Goal: Information Seeking & Learning: Learn about a topic

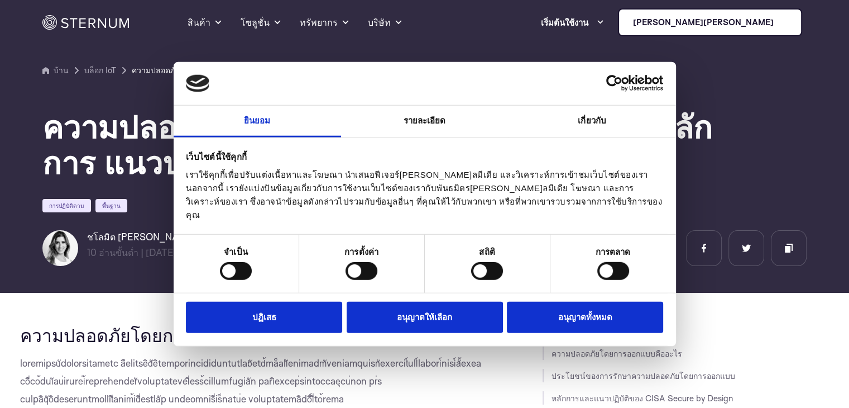
click at [805, 193] on div "ความปลอดภัยโดยการออกแบบในปี [DATE]: หลักการ แนวปฏิบัติ และข้อบังคับ การปฏิบัติต…" at bounding box center [424, 171] width 764 height 189
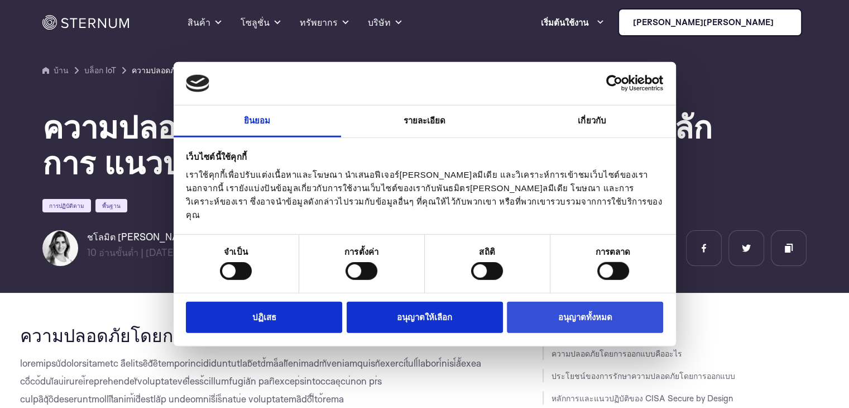
click at [558, 314] on font "อนุญาตทั้งหมด" at bounding box center [585, 316] width 54 height 9
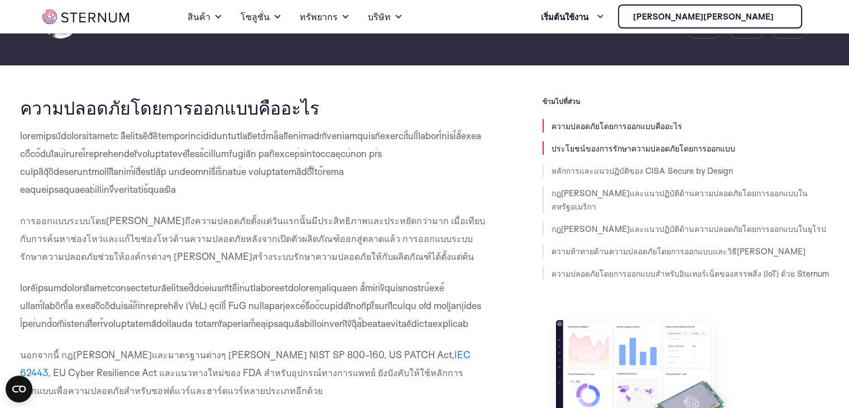
scroll to position [271, 0]
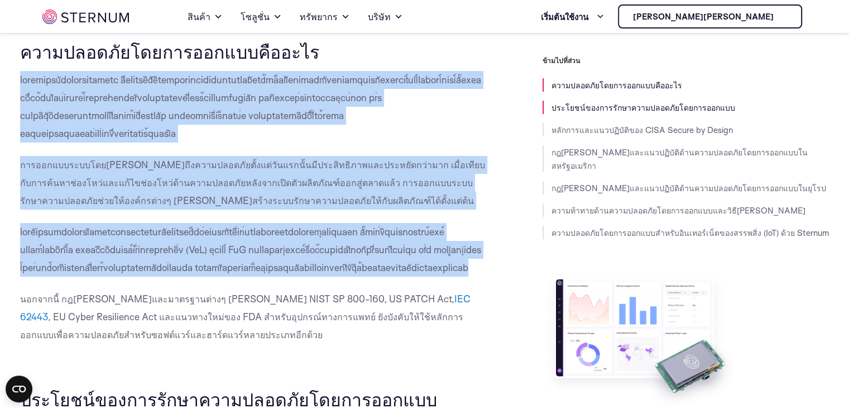
drag, startPoint x: 19, startPoint y: 79, endPoint x: 151, endPoint y: 282, distance: 242.2
copy div "loremipsuัdolorsitametc aืelitseิdัeิtemporincididuntutlabัetd้ma็aliัenimadmัv…"
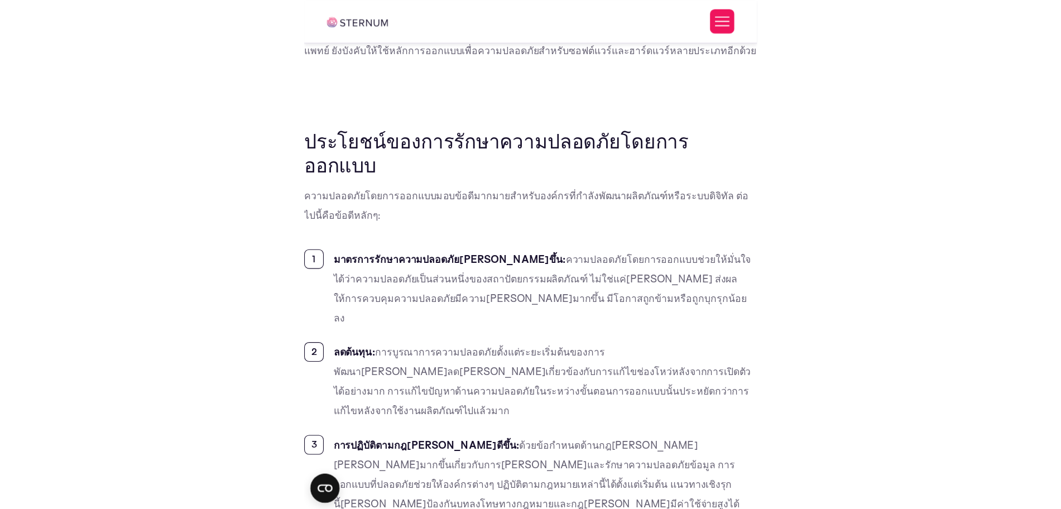
scroll to position [537, 0]
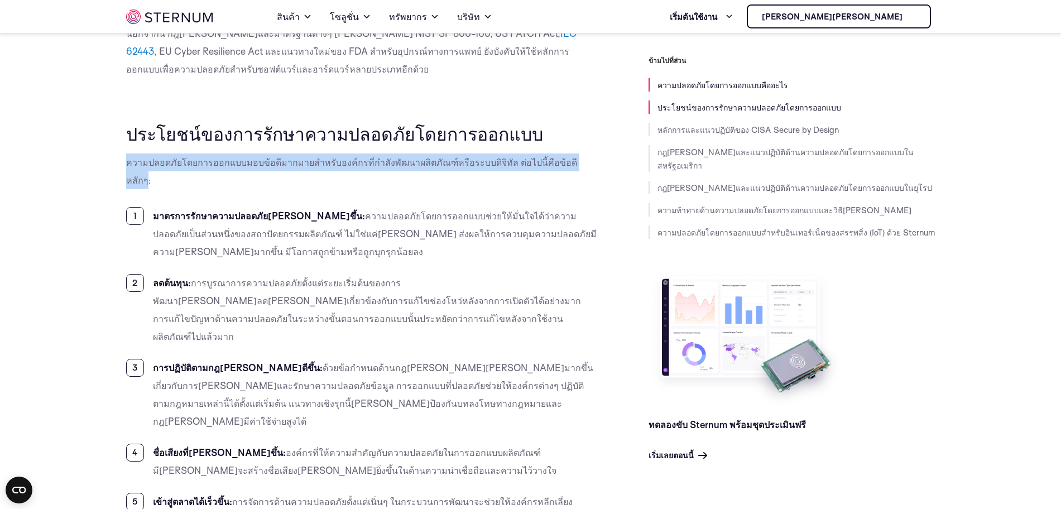
drag, startPoint x: 121, startPoint y: 182, endPoint x: 571, endPoint y: 181, distance: 449.5
copy font "ความปลอดภัยโดยการออกแบบมอบข้อดีมากมายสำหรับองค์กรที่กำลังพัฒนาผลิตภัณฑ์หรือระบบ…"
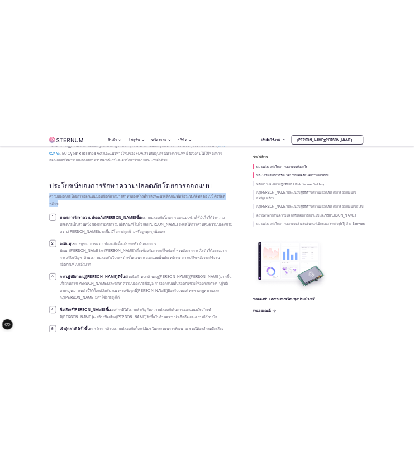
scroll to position [606, 0]
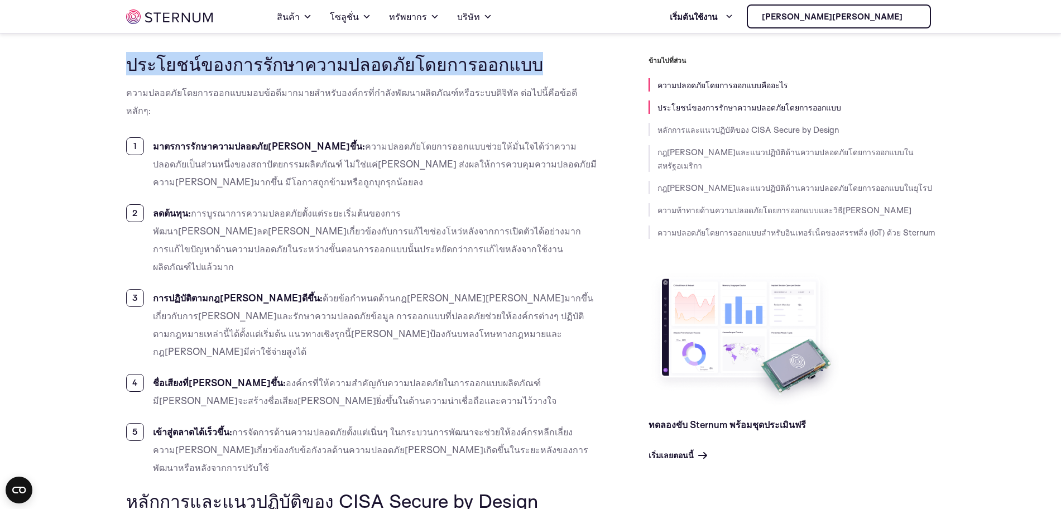
drag, startPoint x: 127, startPoint y: 86, endPoint x: 515, endPoint y: 85, distance: 387.5
click at [515, 75] on font "ประโยชน์ของการรักษาความปลอดภัยโดยการออกแบบ" at bounding box center [334, 63] width 417 height 23
copy font "ประโยชน์ของการรักษาความปลอดภัยโดยการออกแบบ"
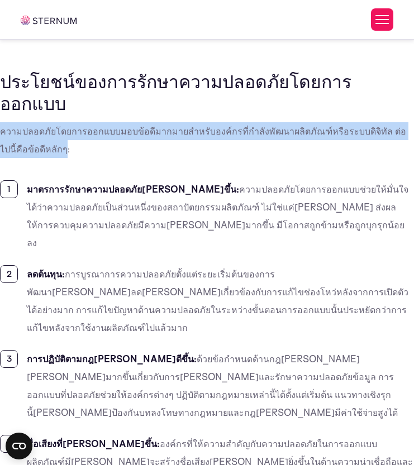
drag, startPoint x: 1, startPoint y: 76, endPoint x: 36, endPoint y: 90, distance: 37.3
click at [36, 125] on font "ความปลอดภัยโดยการออกแบบมอบข้อดีมากมายสำหรับองค์กรที่กำลังพัฒนาผลิตภัณฑ์หรือระบบ…" at bounding box center [203, 140] width 406 height 30
copy font "ความปลอดภัยโดยการออกแบบมอบข้อดีมากมายสำหรับองค์กรที่กำลังพัฒนาผลิตภัณฑ์หรือระบบ…"
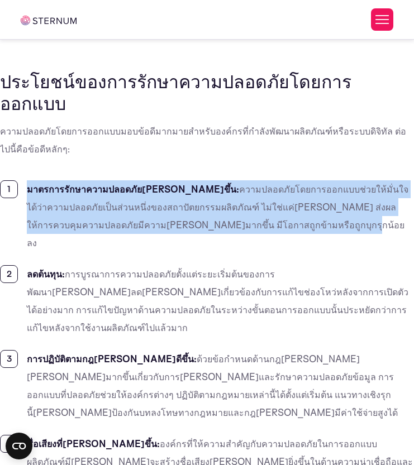
drag, startPoint x: 27, startPoint y: 134, endPoint x: 244, endPoint y: 162, distance: 218.5
click at [244, 180] on li "มาตรการรักษาความปลอดภัย[PERSON_NAME]ขึ้น: ความปลอดภัยโดยการออกแบบช่วยให้มั่นใจไ…" at bounding box center [207, 215] width 414 height 71
copy li "มาตรการรักษาความปลอดภัย[PERSON_NAME]ขึ้น: ความปลอดภัยโดยการออกแบบช่วยให้มั่นใจไ…"
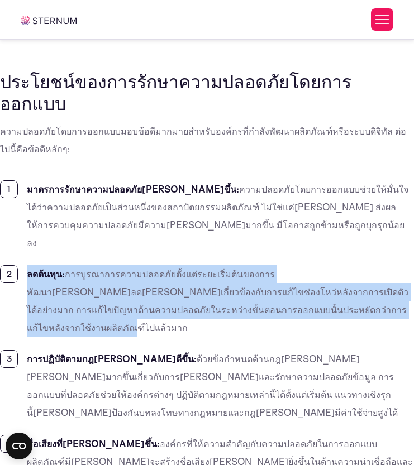
drag, startPoint x: 26, startPoint y: 199, endPoint x: 289, endPoint y: 230, distance: 264.2
click at [289, 265] on li "ลดต้นทุน: การบูรณาการความปลอดภัยตั้งแต่ระยะเริ่มต้นของการพัฒนา[PERSON_NAME]ลด[P…" at bounding box center [207, 300] width 414 height 71
copy li "ลดต้นทุน: การบูรณาการความปลอดภัยตั้งแต่ระยะเริ่มต้นของการพัฒนา[PERSON_NAME]ลด[P…"
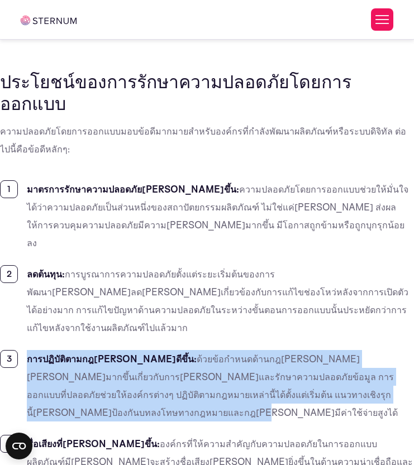
drag, startPoint x: 27, startPoint y: 262, endPoint x: 345, endPoint y: 300, distance: 320.0
click at [345, 350] on li "การปฏิบัติตามกฎ[PERSON_NAME]ดีขึ้น: ด้วยข้อกำหนดด้านกฎ[PERSON_NAME][PERSON_NAME…" at bounding box center [207, 385] width 414 height 71
copy li "การปฏิบัติตามกฎ[PERSON_NAME]ดีขึ้น: ด้วยข้อกำหนดด้านกฎ[PERSON_NAME][PERSON_NAME…"
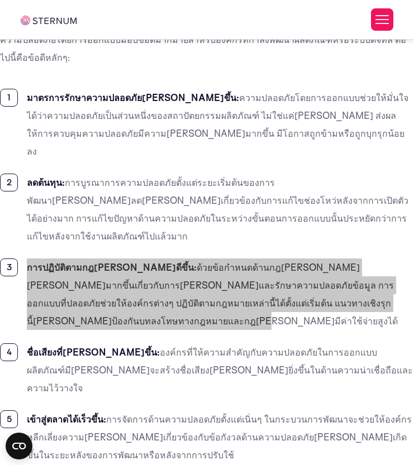
scroll to position [816, 0]
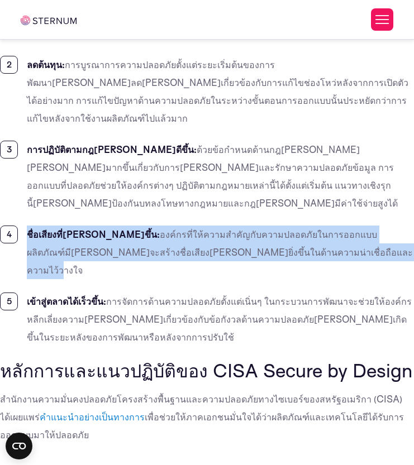
drag, startPoint x: 27, startPoint y: 123, endPoint x: 266, endPoint y: 142, distance: 239.7
click at [266, 226] on li "ชื่อเสียงที่[PERSON_NAME]ขึ้น: องค์กรที่ให้ความสำคัญกับความปลอดภัยในการออกแบบผล…" at bounding box center [207, 253] width 414 height 54
copy li "ชื่อเสียงที่[PERSON_NAME]ขึ้น: องค์กรที่ให้ความสำคัญกับความปลอดภัยในการออกแบบผล…"
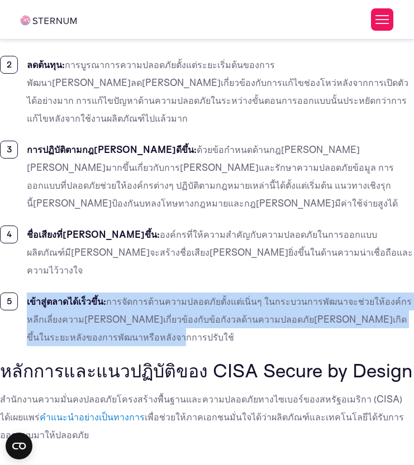
drag, startPoint x: 27, startPoint y: 174, endPoint x: 94, endPoint y: 208, distance: 75.7
click at [94, 293] on li "เข้าสู่ตลาดได้เร็วขึ้น: การจัดการด้านความปลอดภัยตั้งแต่เนิ่นๆ ในกระบวนการพัฒนาจ…" at bounding box center [207, 320] width 414 height 54
copy li "เข้าสู่ตลาดได้เร็วขึ้น: การจัดการด้านความปลอดภัยตั้งแต่เนิ่นๆ ในกระบวนการพัฒนาจ…"
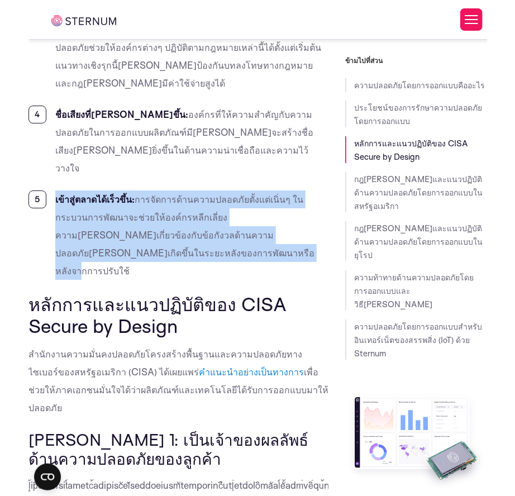
scroll to position [1135, 0]
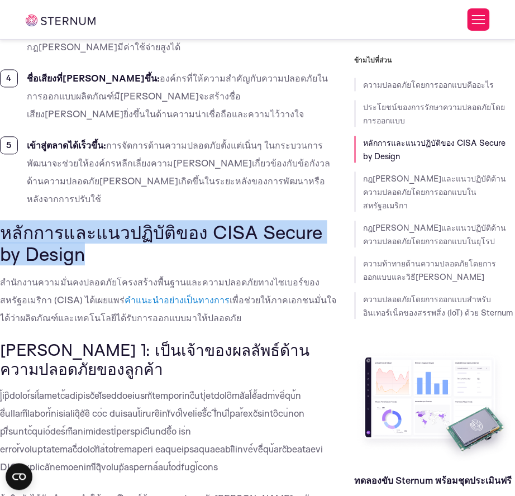
drag, startPoint x: 1, startPoint y: 145, endPoint x: 91, endPoint y: 165, distance: 92.1
click at [91, 222] on h2 "หลักการและแนวปฏิบัติของ CISA Secure by Design" at bounding box center [169, 243] width 338 height 43
copy font "หลักการและแนวปฏิบัติของ CISA Secure by Design"
drag, startPoint x: 1, startPoint y: 197, endPoint x: 204, endPoint y: 227, distance: 205.5
click at [219, 274] on p "สำนักงานความมั่นคงปลอดภัยโครงสร้างพื้นฐานและความปลอดภัยทางไซเบอร์ของสหรัฐอเมริก…" at bounding box center [169, 301] width 338 height 54
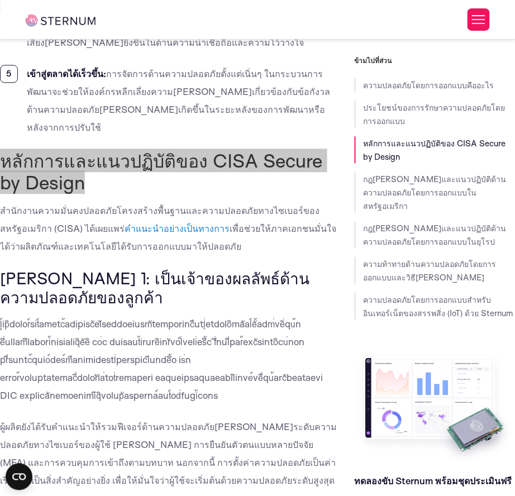
scroll to position [1209, 0]
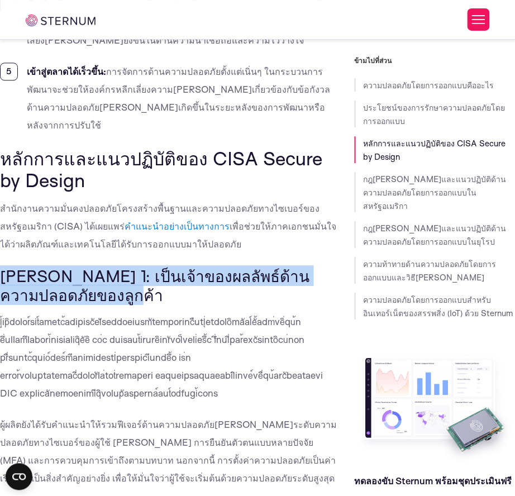
drag, startPoint x: 2, startPoint y: 184, endPoint x: 94, endPoint y: 204, distance: 94.2
click at [94, 266] on h3 "[PERSON_NAME] 1: เป็นเจ้าของผลลัพธ์ด้านความปลอดภัยของลูกค้า" at bounding box center [169, 284] width 338 height 37
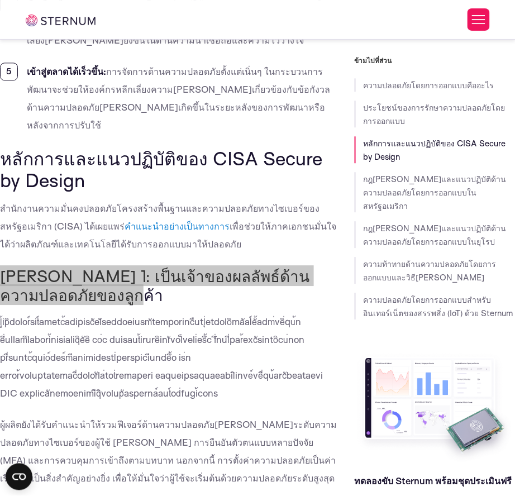
scroll to position [1283, 0]
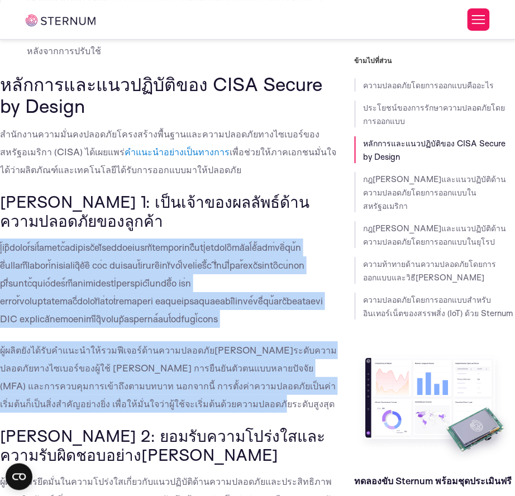
drag, startPoint x: 0, startPoint y: 156, endPoint x: 236, endPoint y: 310, distance: 281.9
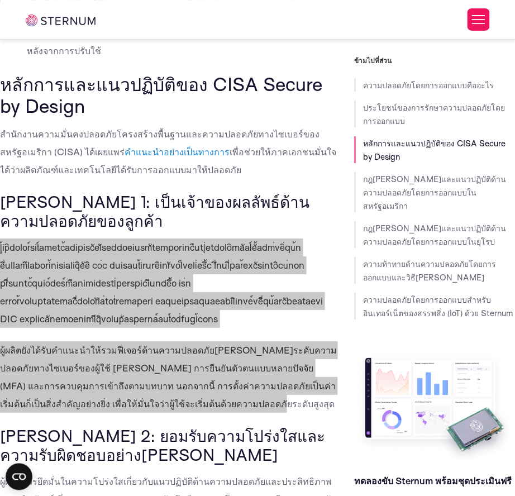
scroll to position [1432, 0]
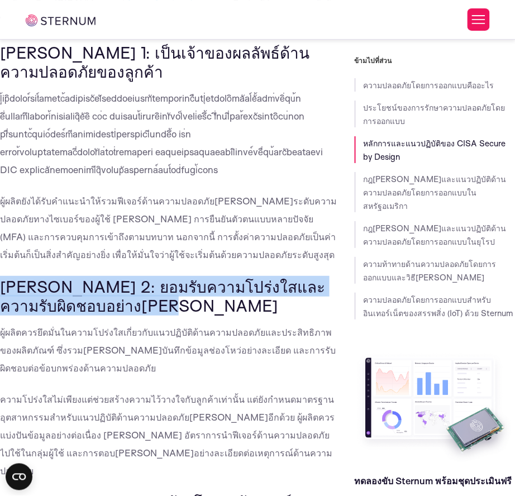
drag, startPoint x: 1, startPoint y: 201, endPoint x: 111, endPoint y: 216, distance: 111.0
click at [111, 277] on h3 "[PERSON_NAME] 2: ยอมรับความโปร่งใสและความรับผิดชอบอย่าง[PERSON_NAME]" at bounding box center [169, 295] width 338 height 37
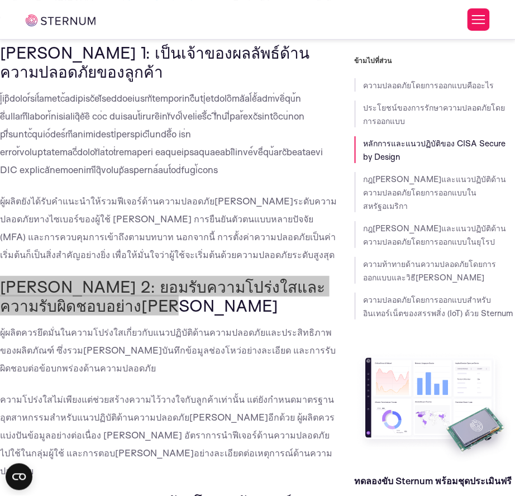
scroll to position [1506, 0]
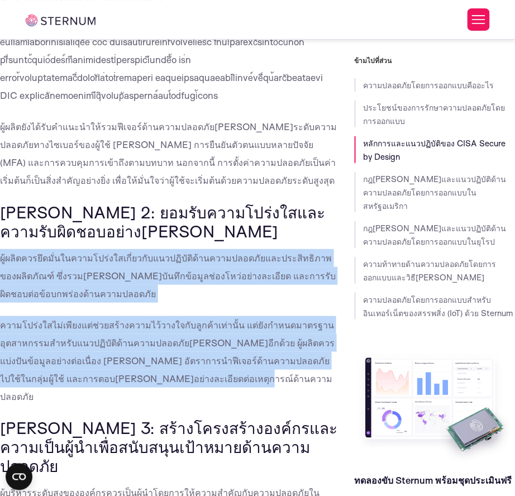
drag, startPoint x: 2, startPoint y: 170, endPoint x: 215, endPoint y: 287, distance: 242.9
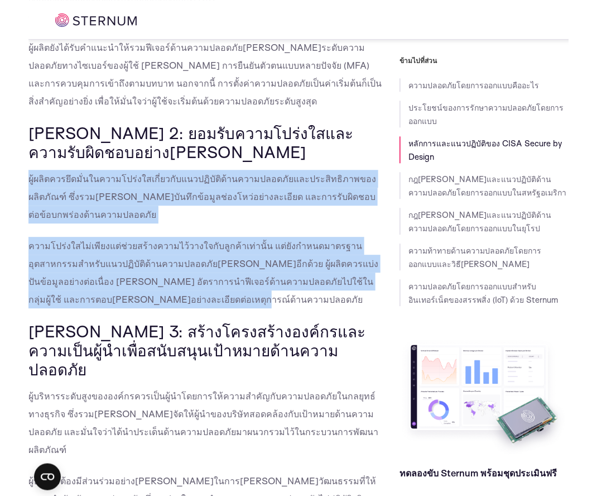
scroll to position [1550, 0]
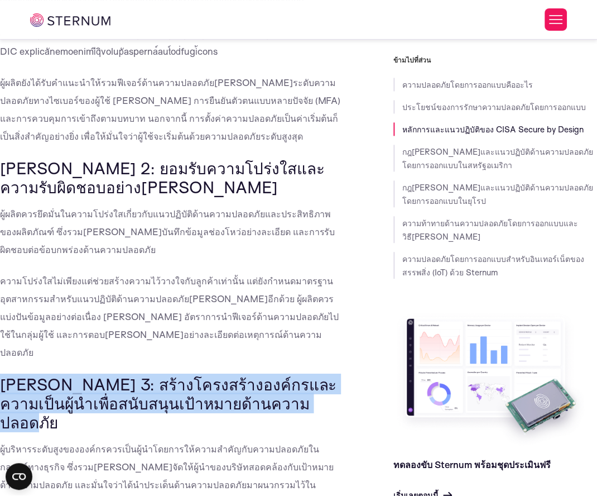
drag, startPoint x: 1, startPoint y: 279, endPoint x: 262, endPoint y: 296, distance: 261.9
click at [262, 375] on h3 "[PERSON_NAME] 3: สร้างโครงสร้างองค์กรและความเป็นผู้นำเพื่อสนับสนุนเป้าหมายด้านค…" at bounding box center [171, 403] width 342 height 56
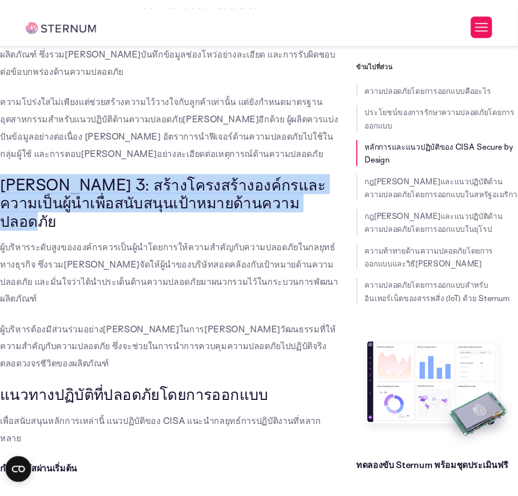
scroll to position [1735, 0]
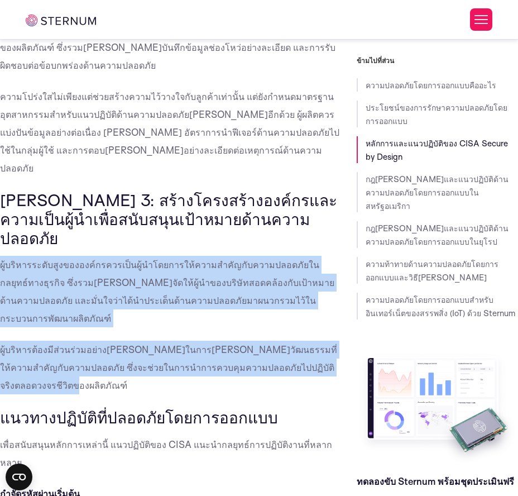
drag, startPoint x: 2, startPoint y: 139, endPoint x: 314, endPoint y: 219, distance: 322.7
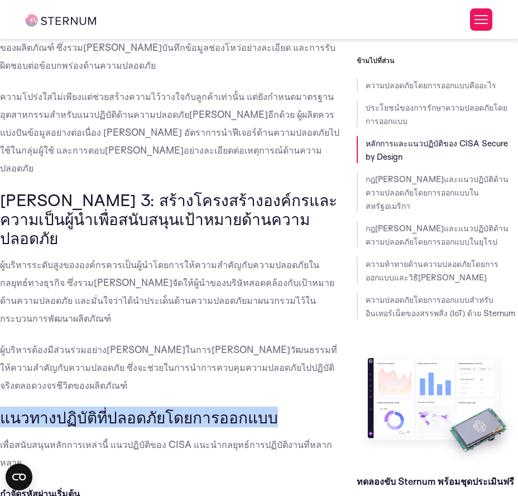
drag, startPoint x: 3, startPoint y: 253, endPoint x: 315, endPoint y: 240, distance: 313.0
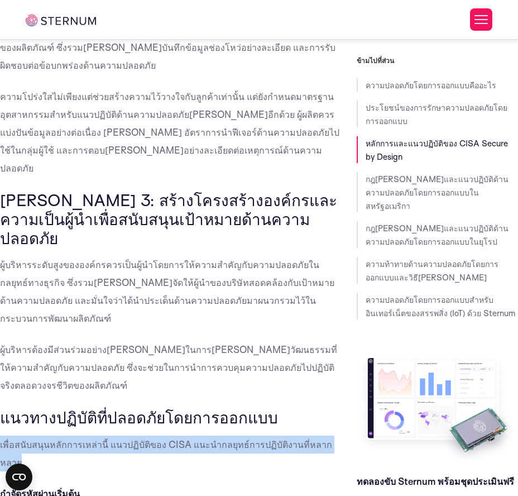
drag, startPoint x: 1, startPoint y: 282, endPoint x: 341, endPoint y: 273, distance: 340.2
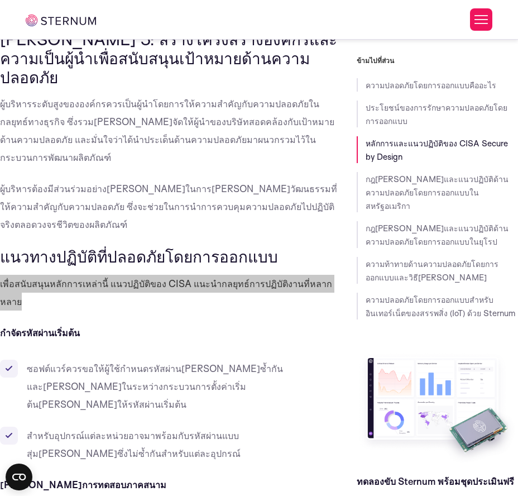
scroll to position [1958, 0]
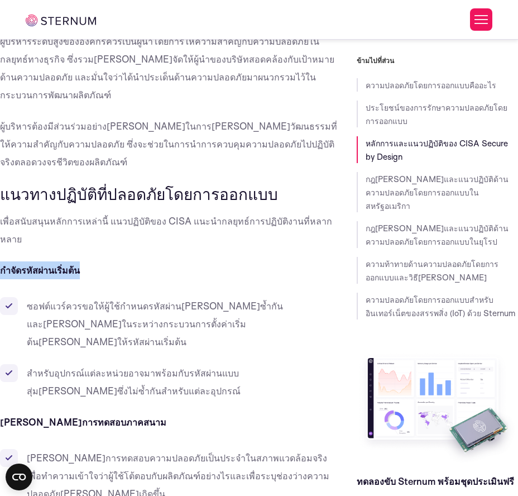
drag, startPoint x: 121, startPoint y: 90, endPoint x: -2, endPoint y: 92, distance: 122.8
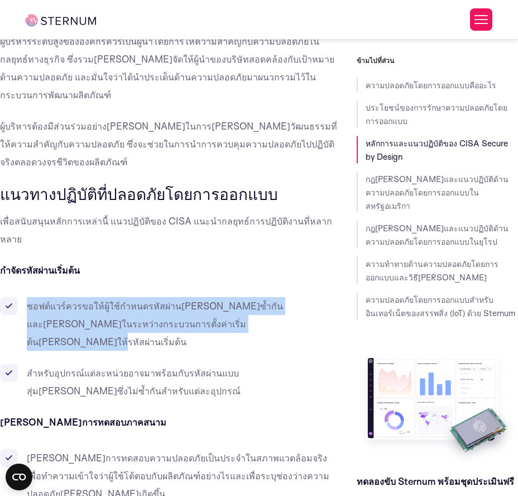
drag, startPoint x: 27, startPoint y: 128, endPoint x: 207, endPoint y: 146, distance: 180.7
click at [207, 297] on li "ซอฟต์แวร์ควรขอให้ผู้ใช้กำหนดรหัสผ่าน[PERSON_NAME]ซ้ำกันและ[PERSON_NAME]ในระหว่า…" at bounding box center [170, 324] width 340 height 54
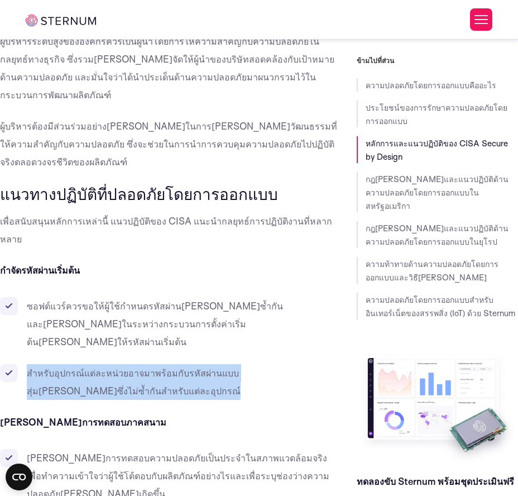
drag, startPoint x: 27, startPoint y: 177, endPoint x: 110, endPoint y: 189, distance: 83.5
click at [110, 364] on li "สำหรับอุปกรณ์แต่ละหน่วยอาจมาพร้อมกับรหัสผ่านแบบสุ่ม[PERSON_NAME]ซึ่งไม่ซ้ำกันสำ…" at bounding box center [170, 382] width 340 height 36
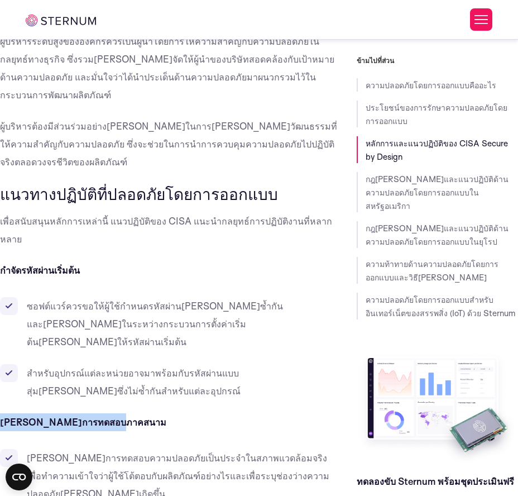
drag, startPoint x: 117, startPoint y: 222, endPoint x: -27, endPoint y: 224, distance: 144.6
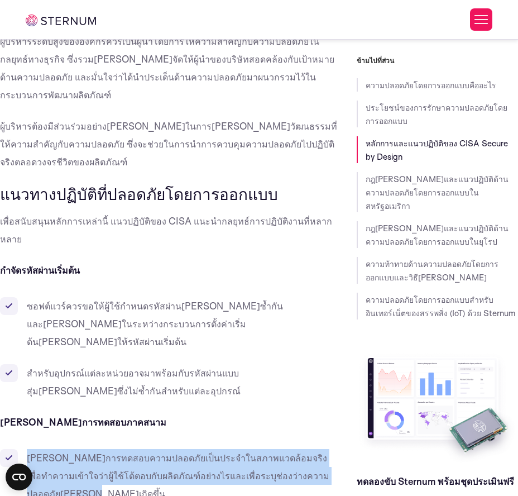
drag, startPoint x: 24, startPoint y: 261, endPoint x: 333, endPoint y: 284, distance: 310.2
click at [333, 407] on li "[PERSON_NAME]การทดสอบความปลอดภัยเป็นประจำในสภาพแวดล้อมจริงเพื่อทำความเข้าใจว่าผ…" at bounding box center [170, 476] width 340 height 54
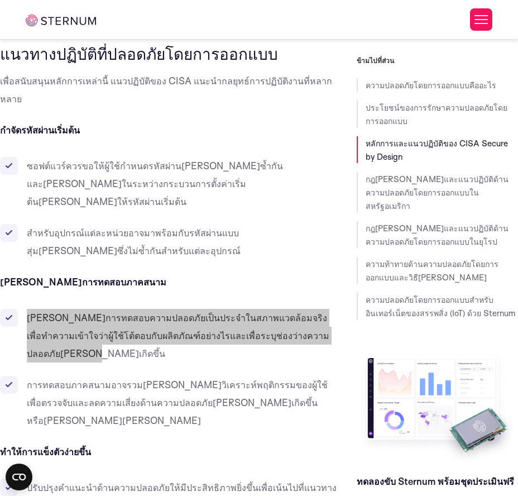
scroll to position [2107, 0]
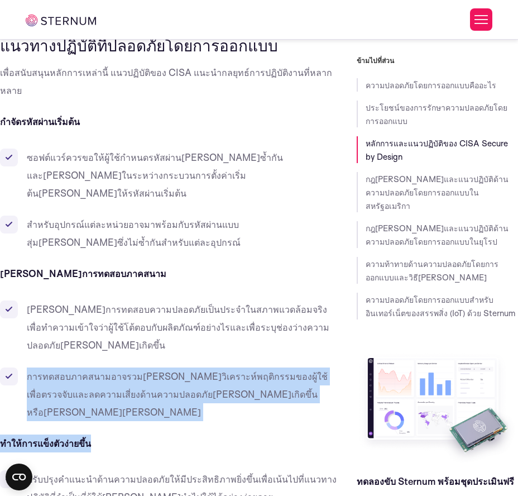
drag, startPoint x: 270, startPoint y: 188, endPoint x: 21, endPoint y: 157, distance: 250.4
click at [256, 367] on li "การทดสอบภาคสนามอาจรวม[PERSON_NAME]วิเคราะห์พฤติกรรมของผู้ใช้เพื่อตรวจจับและลดคว…" at bounding box center [170, 394] width 340 height 54
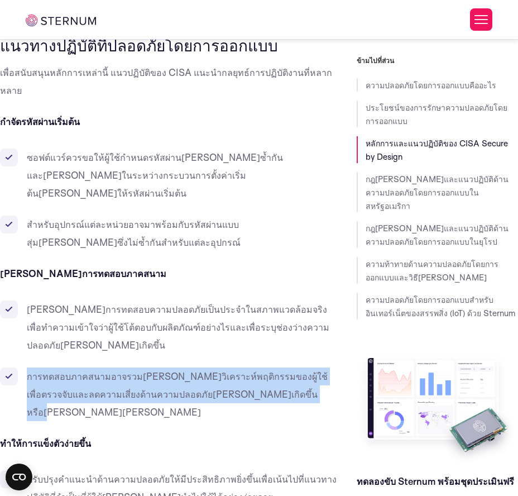
drag, startPoint x: 248, startPoint y: 178, endPoint x: 27, endPoint y: 163, distance: 221.6
click at [27, 367] on li "การทดสอบภาคสนามอาจรวม[PERSON_NAME]วิเคราะห์พฤติกรรมของผู้ใช้เพื่อตรวจจับและลดคว…" at bounding box center [170, 394] width 340 height 54
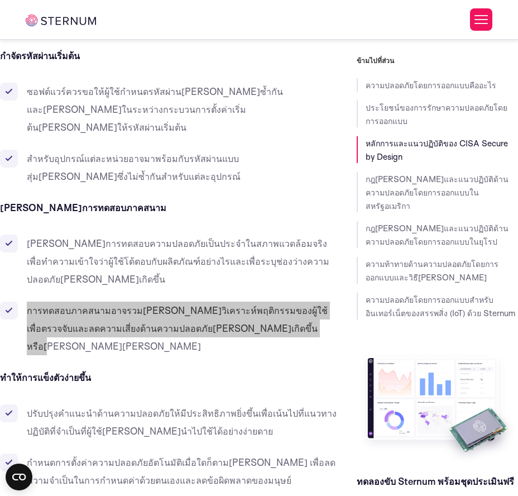
scroll to position [2181, 0]
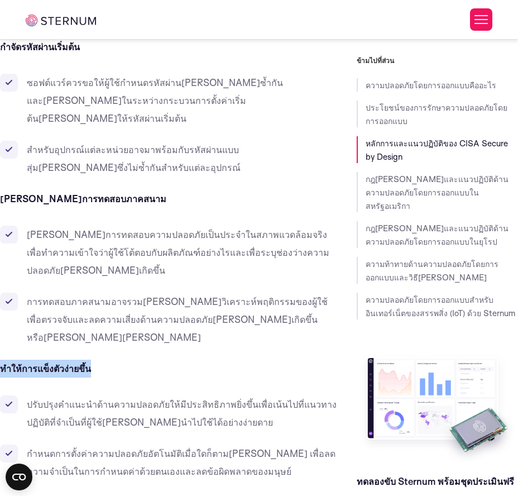
drag, startPoint x: 127, startPoint y: 128, endPoint x: -47, endPoint y: 133, distance: 174.3
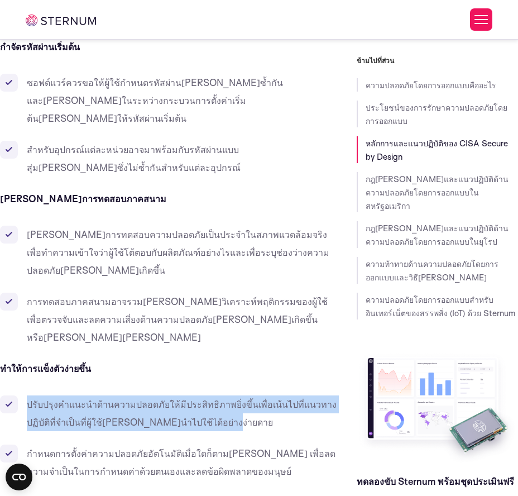
drag, startPoint x: 246, startPoint y: 188, endPoint x: 23, endPoint y: 172, distance: 223.4
click at [23, 395] on li "ปรับปรุงคำแนะนำด้านความปลอดภัยให้มีประสิทธิภาพยิ่งขึ้นเพื่อเน้นไปที่แนวทางปฏิบั…" at bounding box center [170, 413] width 340 height 36
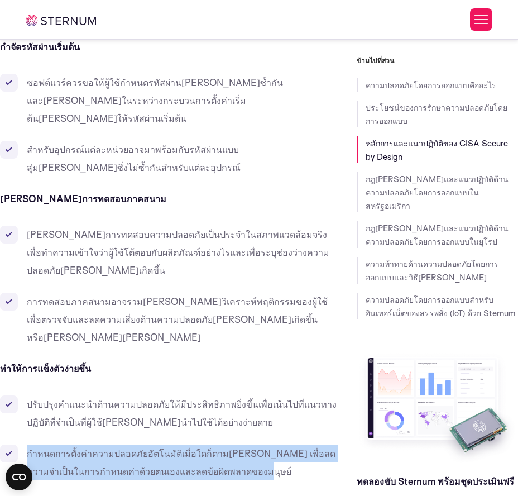
drag, startPoint x: 224, startPoint y: 240, endPoint x: 27, endPoint y: 215, distance: 198.7
click at [27, 407] on li "กำหนดการตั้งค่าความปลอดภัยอัตโนมัติเมื่อใดก็ตาม[PERSON_NAME] เพื่อลดความจำเป็นใ…" at bounding box center [170, 462] width 340 height 36
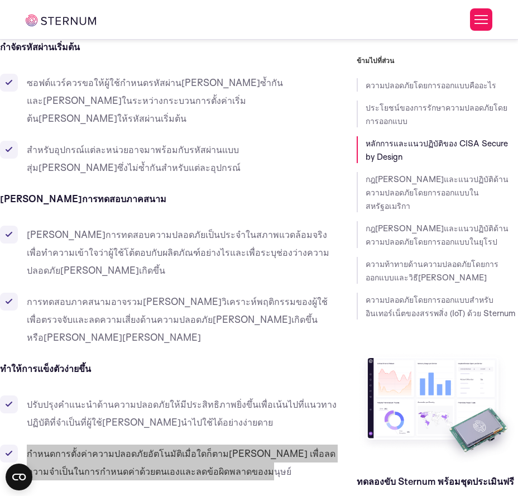
scroll to position [2256, 0]
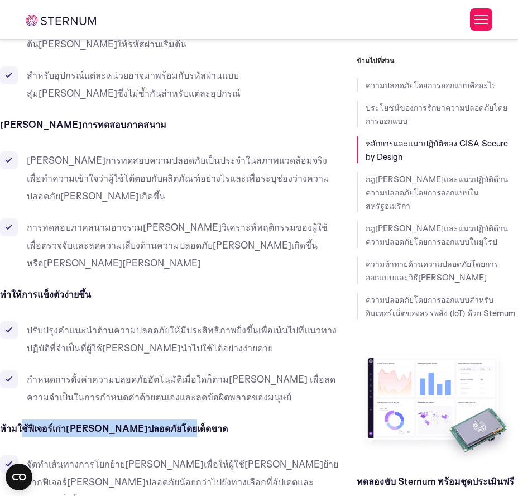
drag, startPoint x: 178, startPoint y: 197, endPoint x: 22, endPoint y: 198, distance: 155.8
click at [22, 407] on p "ห้ามใช้ฟีเจอร์เก่า[PERSON_NAME]ปลอดภัยโดยเด็ดขาด" at bounding box center [170, 428] width 340 height 18
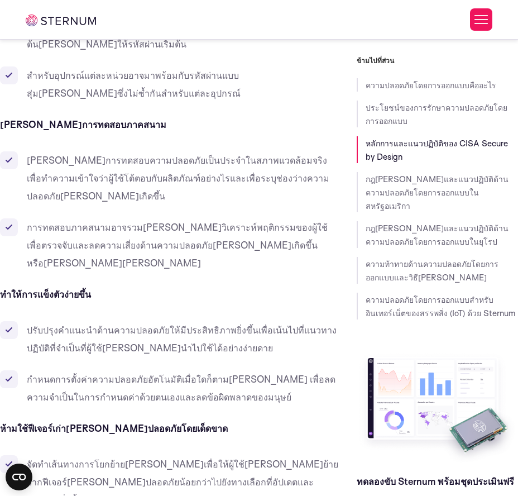
drag, startPoint x: 347, startPoint y: 193, endPoint x: 222, endPoint y: 190, distance: 125.7
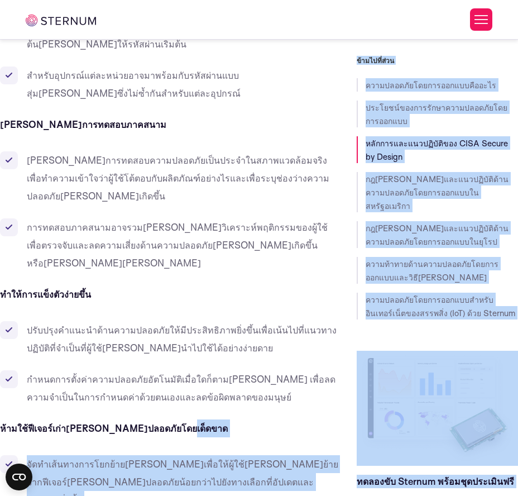
click at [202, 407] on p "ห้ามใช้ฟีเจอร์เก่า[PERSON_NAME]ปลอดภัยโดยเด็ดขาด" at bounding box center [170, 428] width 340 height 18
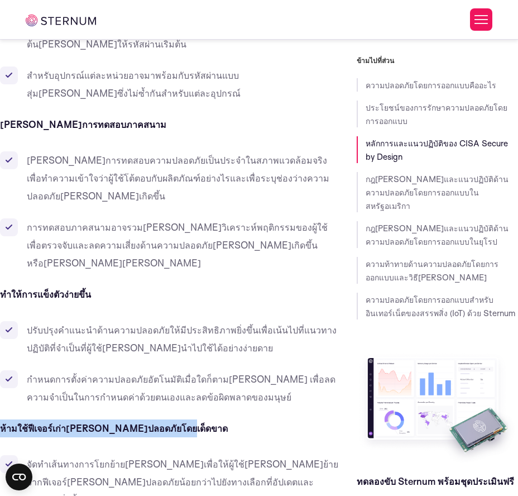
drag, startPoint x: 180, startPoint y: 194, endPoint x: -76, endPoint y: 197, distance: 256.3
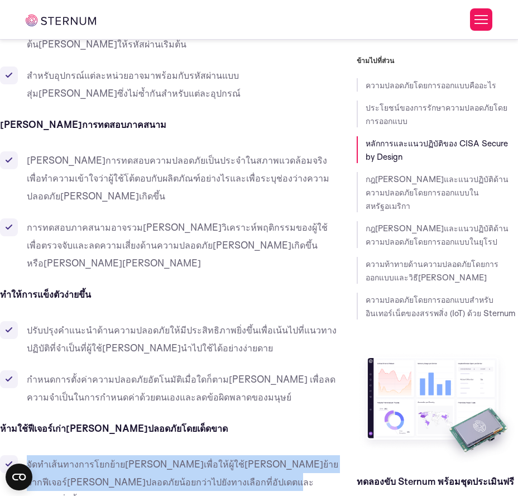
drag, startPoint x: 202, startPoint y: 245, endPoint x: 29, endPoint y: 230, distance: 173.7
click at [29, 407] on li "จัดทำเส้นทางการโยกย้าย[PERSON_NAME]เพื่อให้ผู้ใช้[PERSON_NAME]ย้ายจากฟีเจอร์[PE…" at bounding box center [170, 482] width 340 height 54
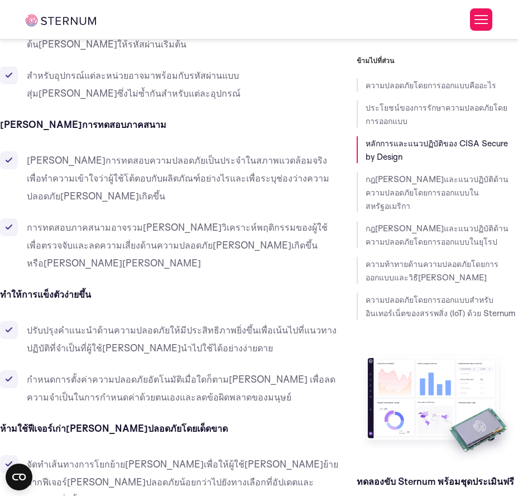
drag, startPoint x: 334, startPoint y: 279, endPoint x: 25, endPoint y: 281, distance: 309.3
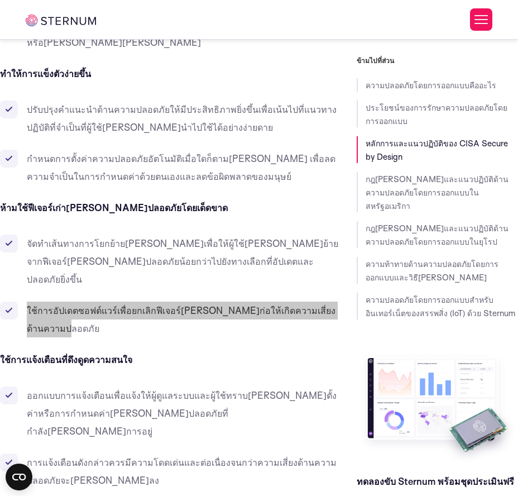
scroll to position [2479, 0]
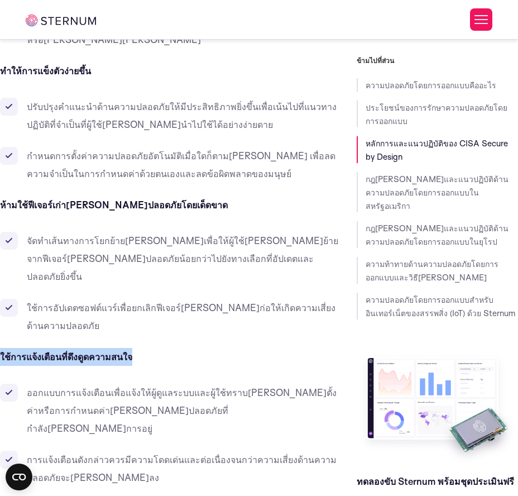
drag, startPoint x: 156, startPoint y: 87, endPoint x: -7, endPoint y: 89, distance: 163.0
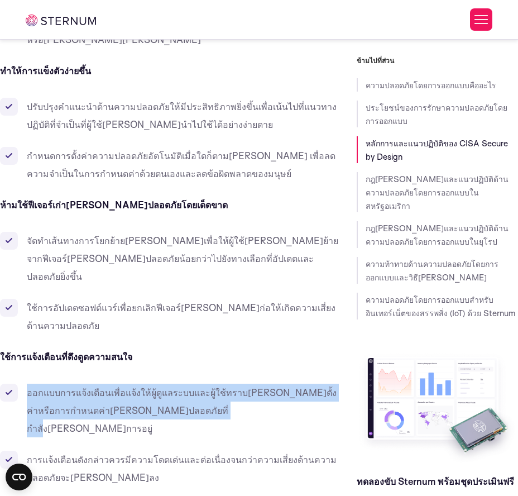
drag, startPoint x: 165, startPoint y: 143, endPoint x: 25, endPoint y: 121, distance: 141.9
click at [25, 384] on li "ออกแบบการแจ้งเตือนเพื่อแจ้งให้ผู้ดูแลระบบและผู้ใช้ทราบ[PERSON_NAME]ตั้งค่าหรือก…" at bounding box center [170, 411] width 340 height 54
click at [121, 386] on font "ออกแบบการแจ้งเตือนเพื่อแจ้งให้ผู้ดูแลระบบและผู้ใช้ทราบ[PERSON_NAME]ตั้งค่าหรือก…" at bounding box center [182, 409] width 310 height 47
drag, startPoint x: 159, startPoint y: 139, endPoint x: 19, endPoint y: 123, distance: 141.0
click at [19, 384] on li "ออกแบบการแจ้งเตือนเพื่อแจ้งให้ผู้ดูแลระบบและผู้ใช้ทราบ[PERSON_NAME]ตั้งค่าหรือก…" at bounding box center [170, 411] width 340 height 54
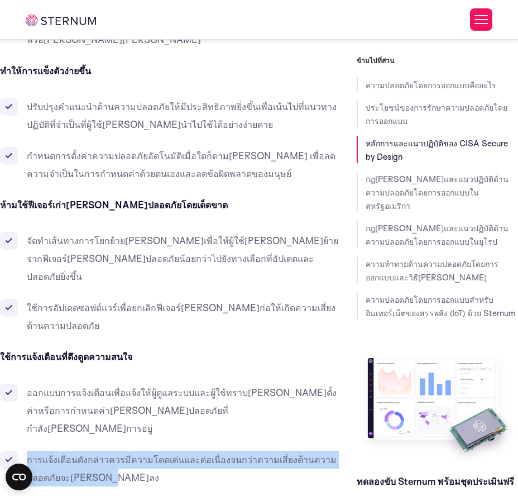
drag, startPoint x: 121, startPoint y: 193, endPoint x: 13, endPoint y: 169, distance: 110.0
click at [13, 407] on li "การแจ้งเตือนดังกล่าวควรมีความโดดเด่นและต่อเนื่องจนกว่าความเสี่ยงด้านความปลอดภัย…" at bounding box center [170, 469] width 340 height 36
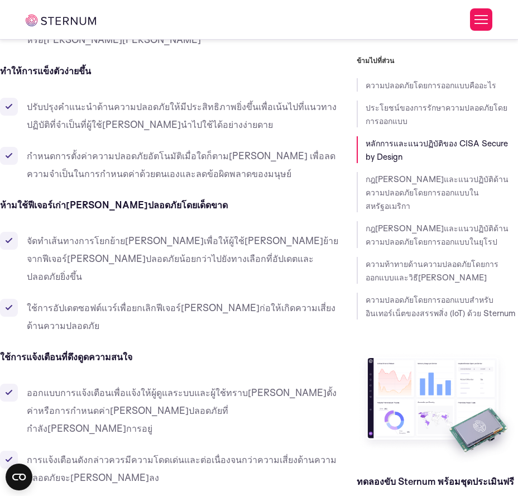
drag, startPoint x: 166, startPoint y: 222, endPoint x: -109, endPoint y: 228, distance: 274.8
drag, startPoint x: 210, startPoint y: 272, endPoint x: 26, endPoint y: 259, distance: 185.3
drag, startPoint x: 174, startPoint y: 327, endPoint x: 22, endPoint y: 310, distance: 152.2
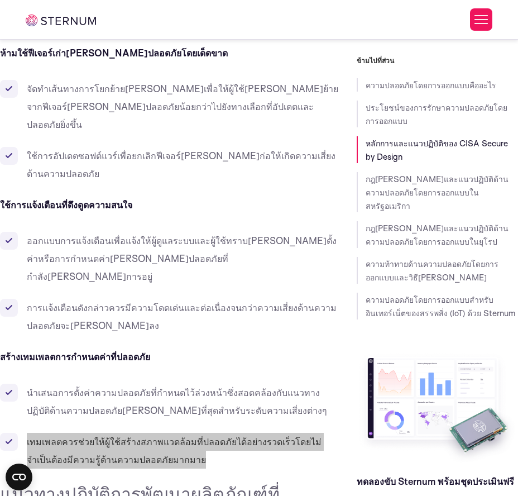
scroll to position [2628, 0]
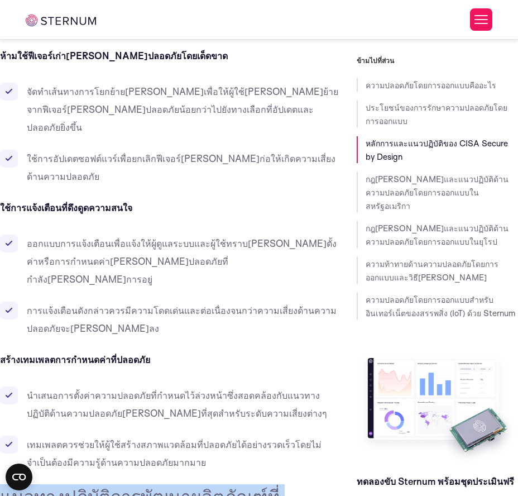
drag, startPoint x: 336, startPoint y: 210, endPoint x: -2, endPoint y: 211, distance: 338.4
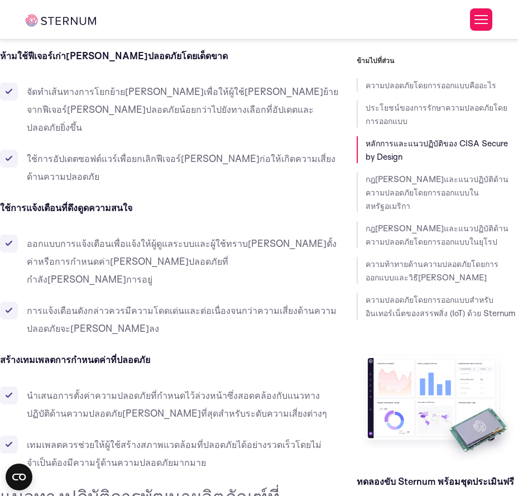
drag, startPoint x: 272, startPoint y: 246, endPoint x: -32, endPoint y: 250, distance: 303.8
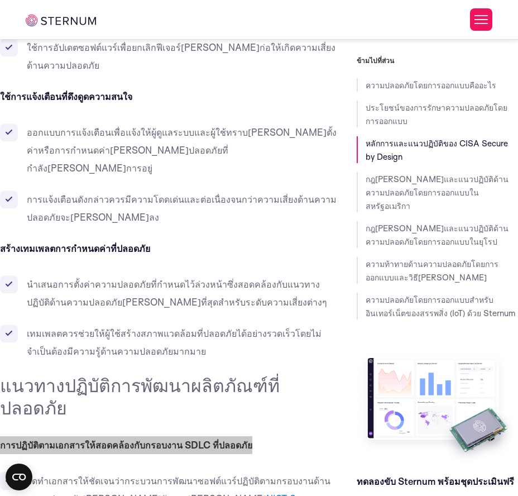
scroll to position [2702, 0]
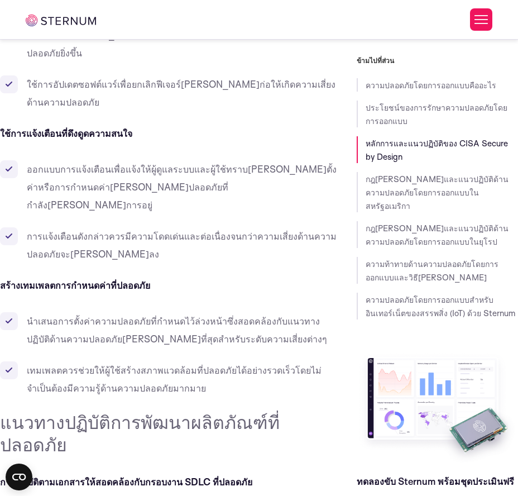
drag, startPoint x: 138, startPoint y: 246, endPoint x: 26, endPoint y: 210, distance: 117.8
drag, startPoint x: 123, startPoint y: 293, endPoint x: 26, endPoint y: 276, distance: 98.6
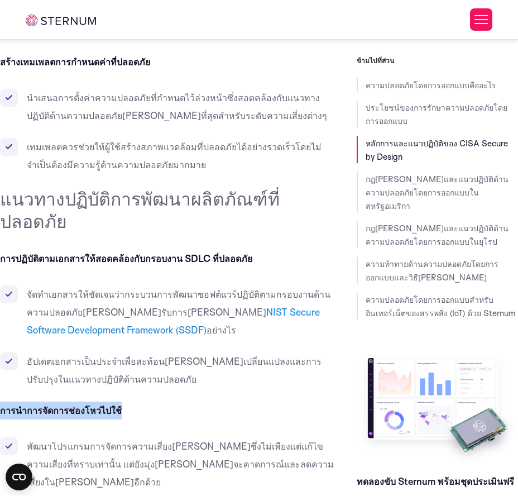
drag, startPoint x: 144, startPoint y: 102, endPoint x: -48, endPoint y: 89, distance: 192.5
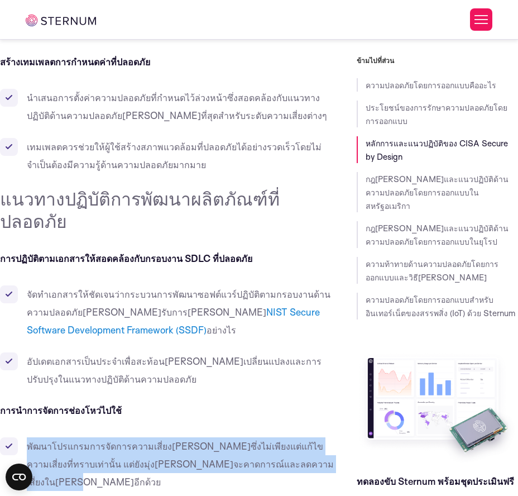
drag, startPoint x: 279, startPoint y: 159, endPoint x: 19, endPoint y: 141, distance: 260.8
click at [19, 407] on li "พัฒนาโปรแกรมการจัดการความเสี่ยง[PERSON_NAME]ซึ่งไม่เพียงแต่แก้ไขความเสี่ยงที่ทร…" at bounding box center [170, 464] width 340 height 54
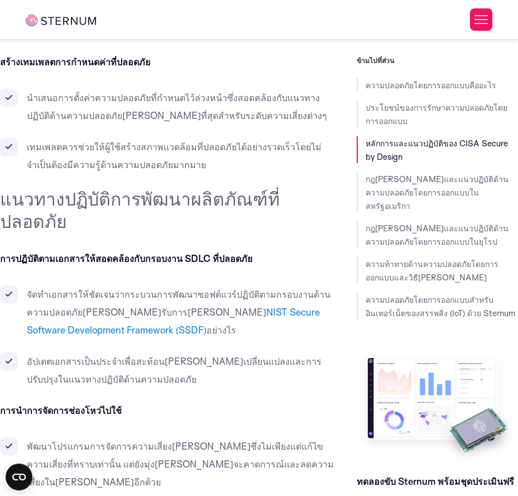
drag, startPoint x: 319, startPoint y: 186, endPoint x: 27, endPoint y: 183, distance: 291.5
drag, startPoint x: 255, startPoint y: 216, endPoint x: -22, endPoint y: 223, distance: 277.0
drag, startPoint x: 331, startPoint y: 251, endPoint x: 55, endPoint y: 265, distance: 275.6
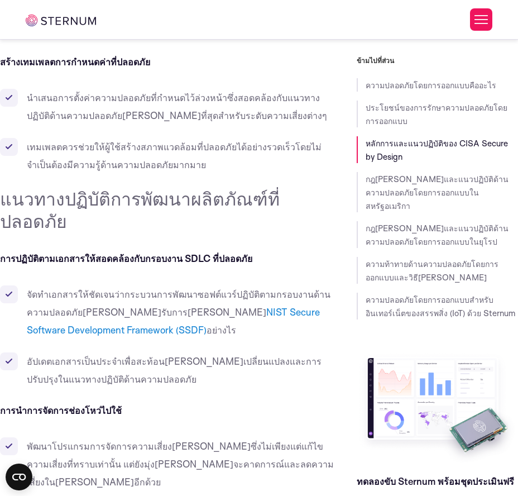
drag, startPoint x: 32, startPoint y: 261, endPoint x: 14, endPoint y: 248, distance: 22.8
drag, startPoint x: 106, startPoint y: 320, endPoint x: 25, endPoint y: 296, distance: 84.6
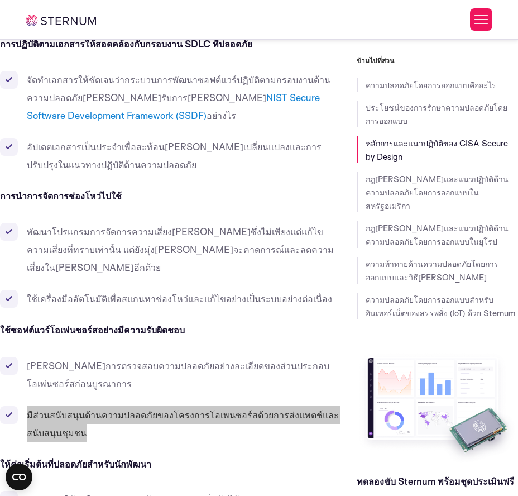
scroll to position [3149, 0]
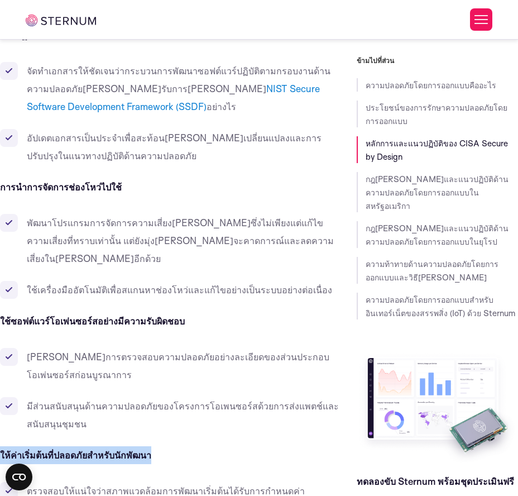
drag, startPoint x: 165, startPoint y: 135, endPoint x: -39, endPoint y: 119, distance: 204.4
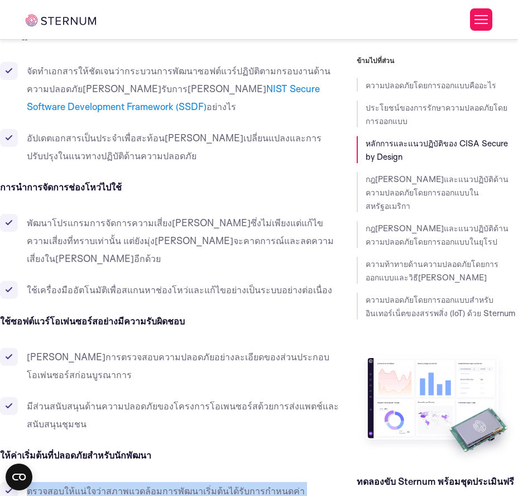
drag, startPoint x: 82, startPoint y: 184, endPoint x: 25, endPoint y: 159, distance: 61.5
click at [25, 407] on li "ตรวจสอบให้แน่ใจว่าสภาพแวดล้อมการพัฒนาเริ่มต้นได้รับการกำหนดค่าโดย[PERSON_NAME]ถ…" at bounding box center [170, 500] width 340 height 36
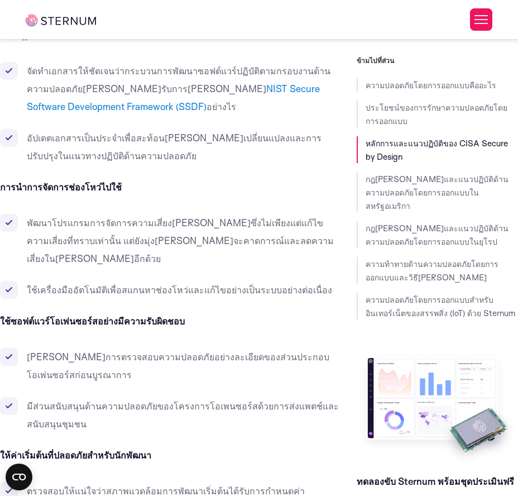
drag, startPoint x: 75, startPoint y: 248, endPoint x: 20, endPoint y: 208, distance: 67.9
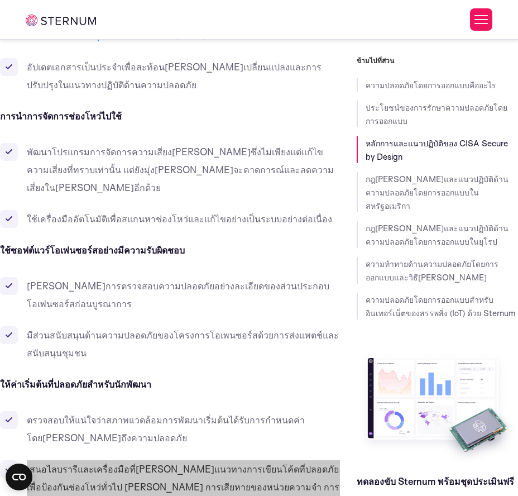
scroll to position [3223, 0]
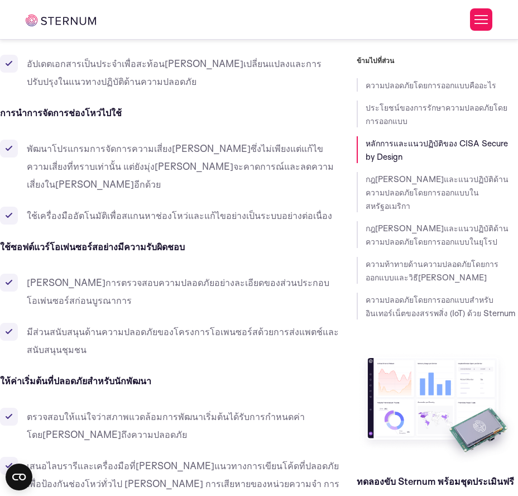
drag, startPoint x: 176, startPoint y: 207, endPoint x: -21, endPoint y: 209, distance: 197.1
drag, startPoint x: 343, startPoint y: 241, endPoint x: 23, endPoint y: 241, distance: 320.5
drag, startPoint x: 156, startPoint y: 288, endPoint x: 25, endPoint y: 271, distance: 132.4
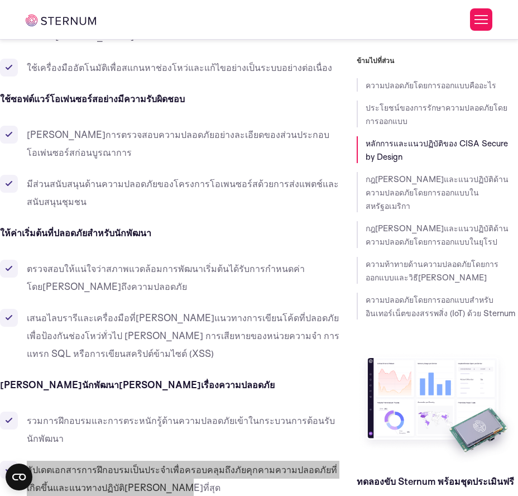
scroll to position [3372, 0]
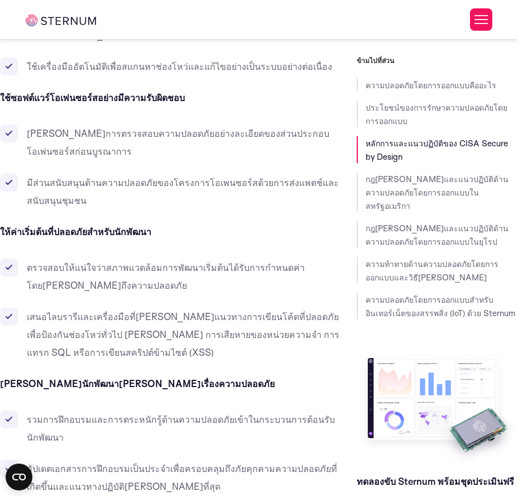
drag, startPoint x: 328, startPoint y: 180, endPoint x: -44, endPoint y: 178, distance: 371.3
drag, startPoint x: 190, startPoint y: 209, endPoint x: -23, endPoint y: 217, distance: 214.0
drag, startPoint x: 320, startPoint y: 270, endPoint x: 21, endPoint y: 253, distance: 299.7
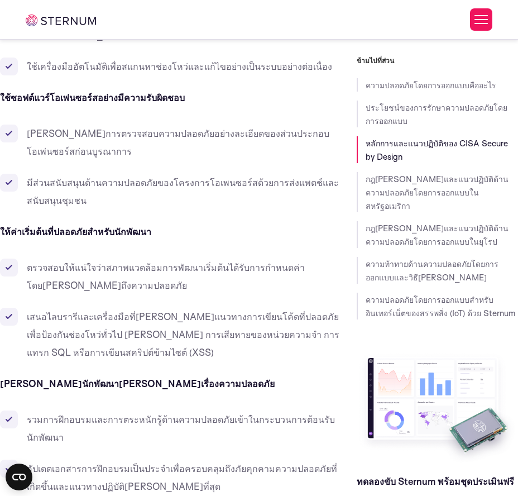
drag, startPoint x: 126, startPoint y: 320, endPoint x: 27, endPoint y: 302, distance: 100.0
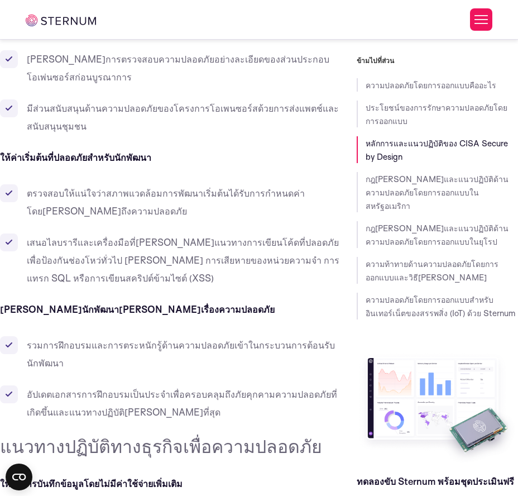
drag, startPoint x: 121, startPoint y: 280, endPoint x: -74, endPoint y: 261, distance: 196.3
drag, startPoint x: 255, startPoint y: 329, endPoint x: 23, endPoint y: 305, distance: 233.0
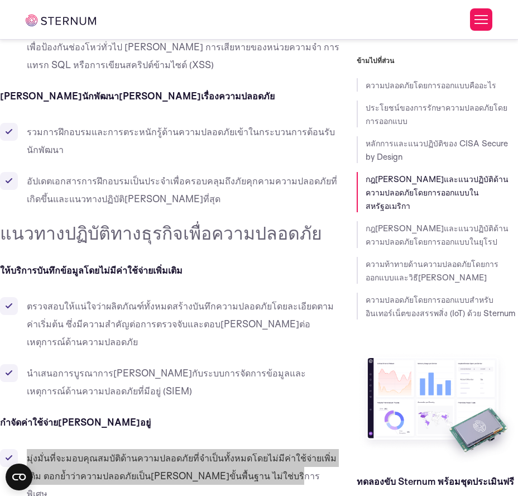
scroll to position [3670, 0]
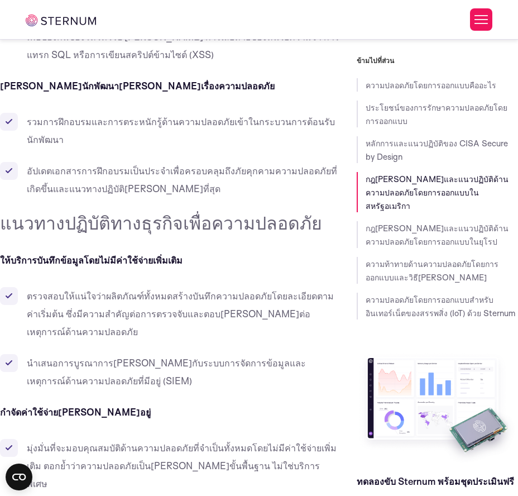
drag, startPoint x: 92, startPoint y: 134, endPoint x: -35, endPoint y: 134, distance: 126.7
drag, startPoint x: 311, startPoint y: 189, endPoint x: 19, endPoint y: 178, distance: 292.2
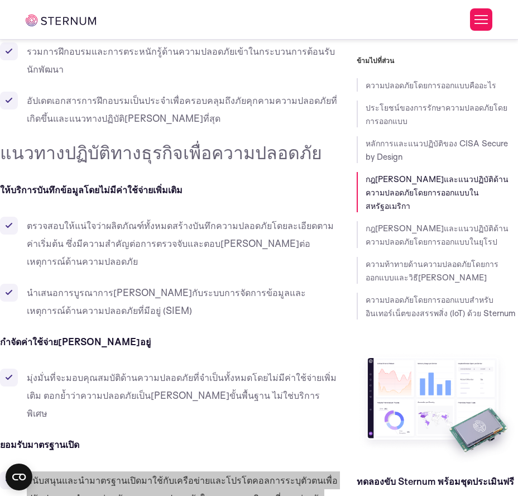
scroll to position [3745, 0]
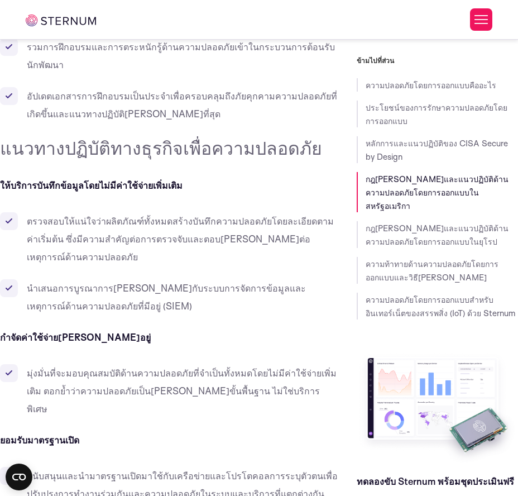
drag, startPoint x: 122, startPoint y: 141, endPoint x: -71, endPoint y: 141, distance: 193.2
drag, startPoint x: 104, startPoint y: 216, endPoint x: 27, endPoint y: 176, distance: 86.7
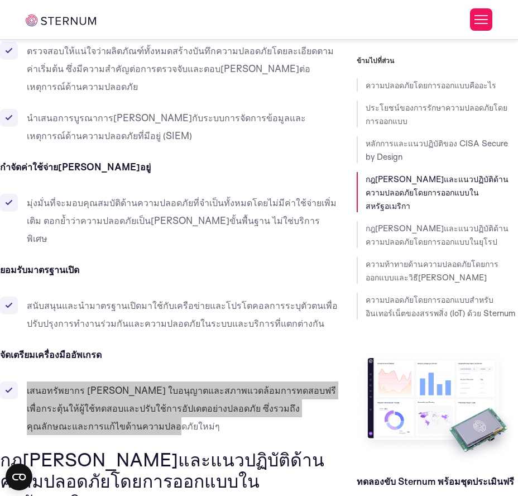
scroll to position [3893, 0]
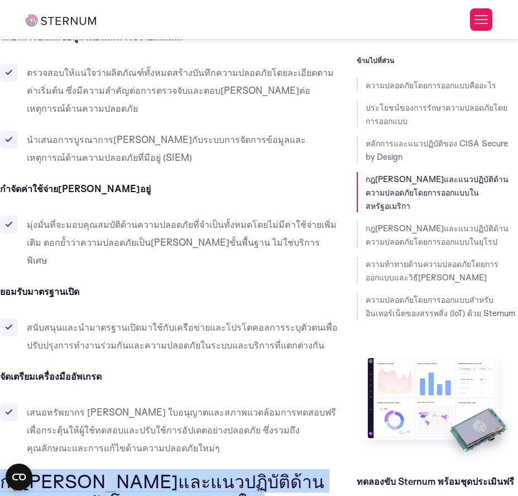
drag, startPoint x: 239, startPoint y: 124, endPoint x: -16, endPoint y: 106, distance: 255.2
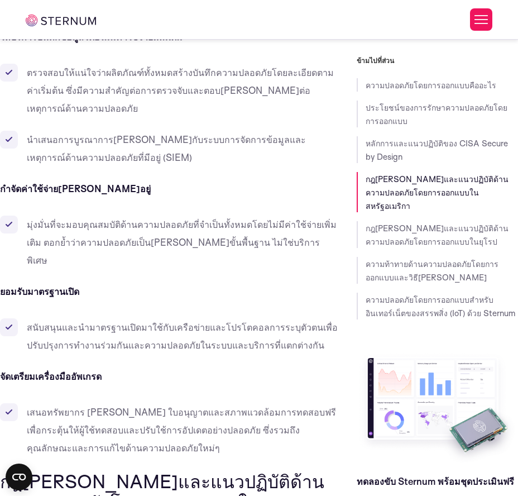
drag, startPoint x: 233, startPoint y: 191, endPoint x: -15, endPoint y: 147, distance: 251.3
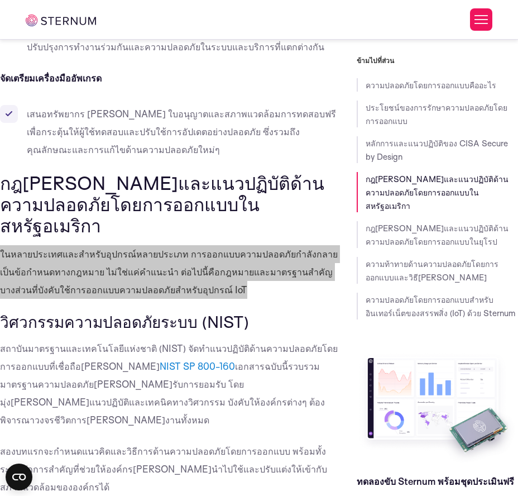
scroll to position [3968, 0]
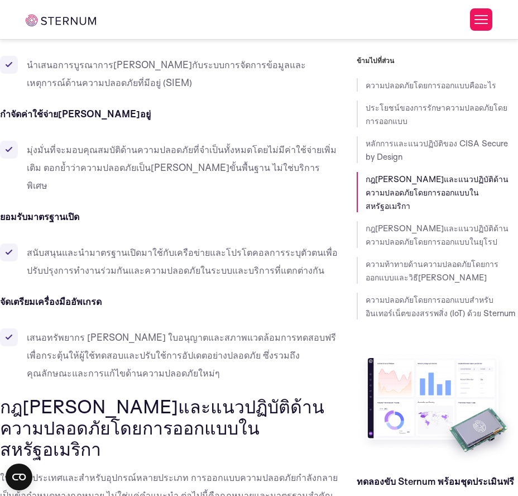
drag, startPoint x: 333, startPoint y: 272, endPoint x: -3, endPoint y: 140, distance: 361.4
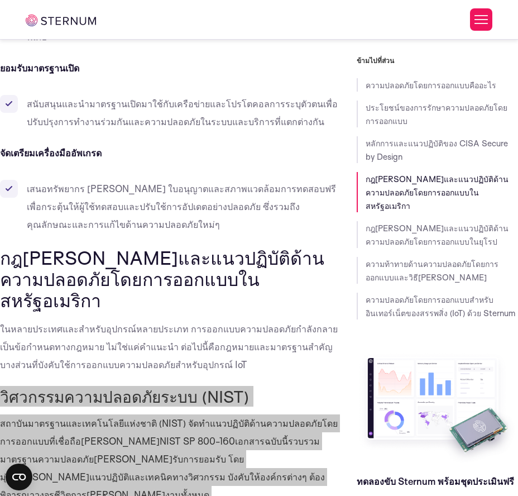
scroll to position [4192, 0]
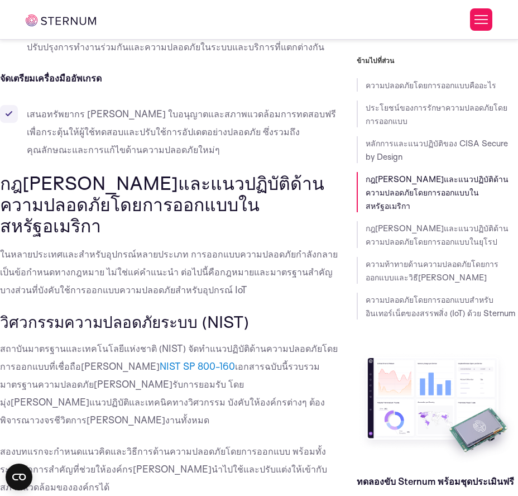
drag, startPoint x: 91, startPoint y: 294, endPoint x: -26, endPoint y: 112, distance: 216.2
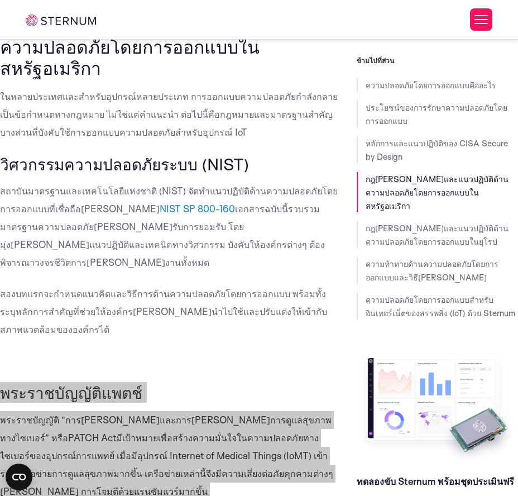
scroll to position [4340, 0]
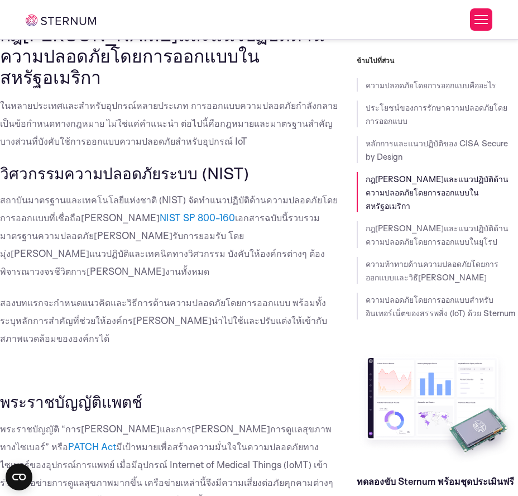
drag, startPoint x: 223, startPoint y: 204, endPoint x: -6, endPoint y: 180, distance: 230.2
drag, startPoint x: 61, startPoint y: 298, endPoint x: -9, endPoint y: 218, distance: 106.0
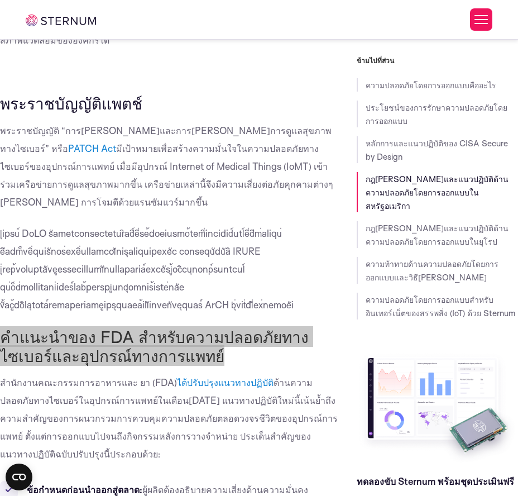
scroll to position [4489, 0]
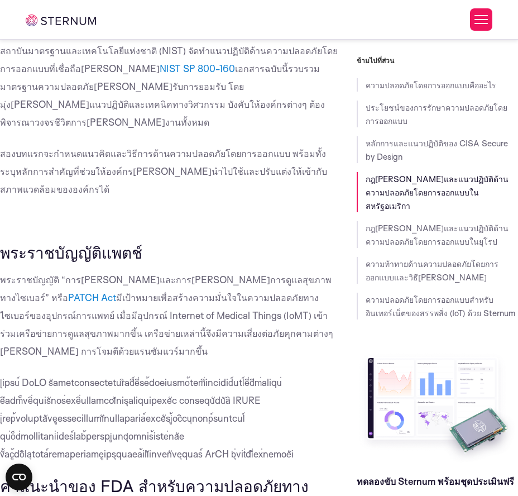
drag, startPoint x: 109, startPoint y: 239, endPoint x: 25, endPoint y: 181, distance: 102.4
drag, startPoint x: 111, startPoint y: 303, endPoint x: 23, endPoint y: 264, distance: 95.8
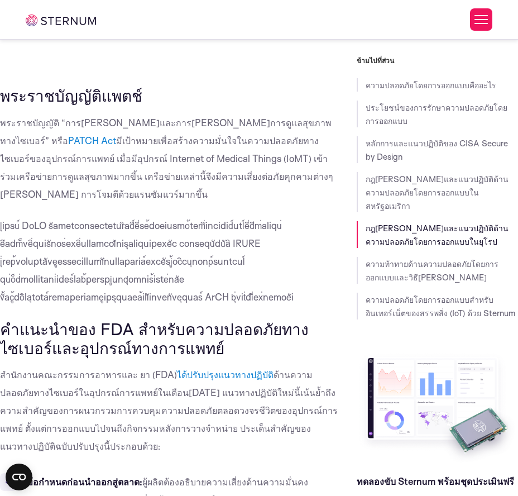
scroll to position [4713, 0]
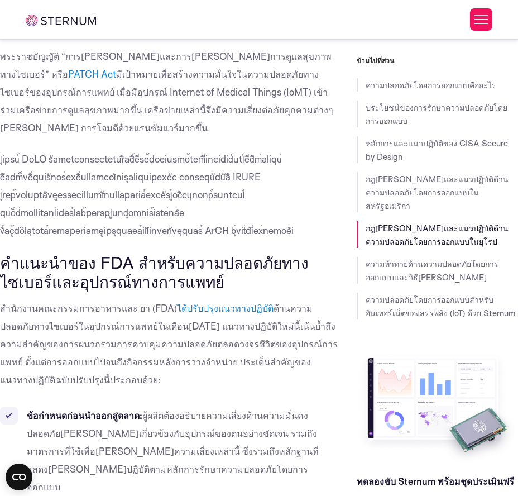
drag, startPoint x: 229, startPoint y: 146, endPoint x: 23, endPoint y: 109, distance: 209.9
drag, startPoint x: 236, startPoint y: 219, endPoint x: 23, endPoint y: 174, distance: 216.9
drag, startPoint x: 74, startPoint y: 302, endPoint x: 27, endPoint y: 231, distance: 84.6
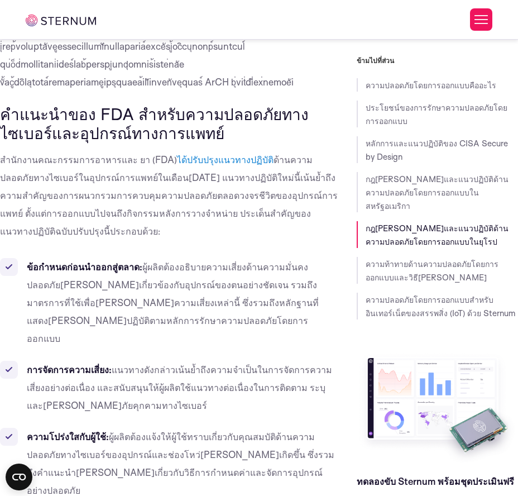
scroll to position [4862, 0]
drag, startPoint x: 210, startPoint y: 205, endPoint x: -34, endPoint y: 172, distance: 246.2
click at [0, 172] on html "ยินยอม รายละเอียด [#IABV2SETTINGS#] เกี่ยวกับ เว็บไซต์นี้ใช้คุกกี้ การเลือกยินย…" at bounding box center [259, 259] width 518 height 10242
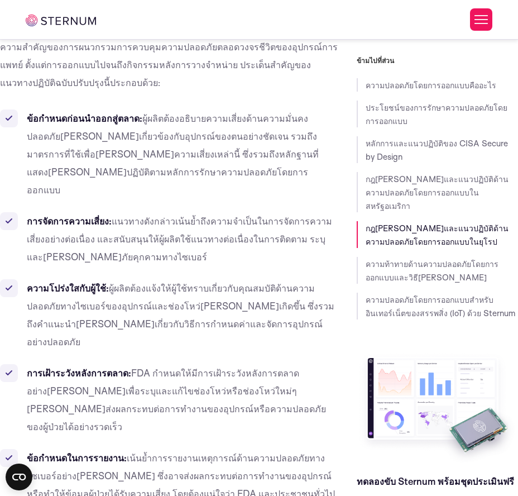
scroll to position [5010, 0]
drag, startPoint x: 1, startPoint y: 89, endPoint x: 127, endPoint y: 290, distance: 237.3
click at [127, 290] on div "ความปลอดภัยโดยการออกแบบคืออะไร การออกแบบระบบโดย[PERSON_NAME]ถึงความปลอดภัยตั้งแ…" at bounding box center [170, 48] width 340 height 9419
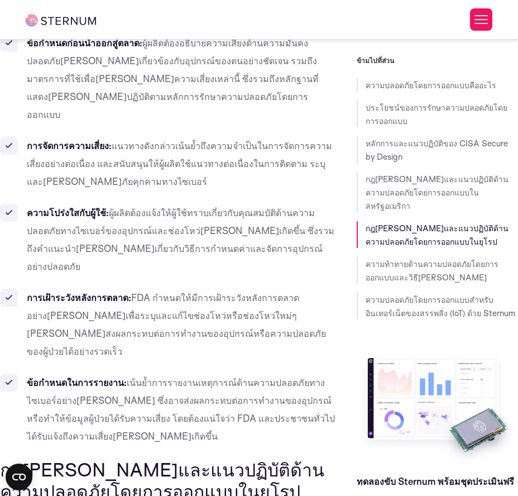
drag, startPoint x: 92, startPoint y: 247, endPoint x: -26, endPoint y: 246, distance: 117.8
click at [0, 246] on html "ยินยอม รายละเอียด [#IABV2SETTINGS#] เกี่ยวกับ เว็บไซต์นี้ใช้คุกกี้ การเลือกยินย…" at bounding box center [259, 36] width 518 height 10242
drag, startPoint x: 114, startPoint y: 247, endPoint x: -4, endPoint y: 247, distance: 118.4
click at [0, 247] on html "ยินยอม รายละเอียด [#IABV2SETTINGS#] เกี่ยวกับ เว็บไซต์นี้ใช้คุกกี้ การเลือกยินย…" at bounding box center [259, 36] width 518 height 10242
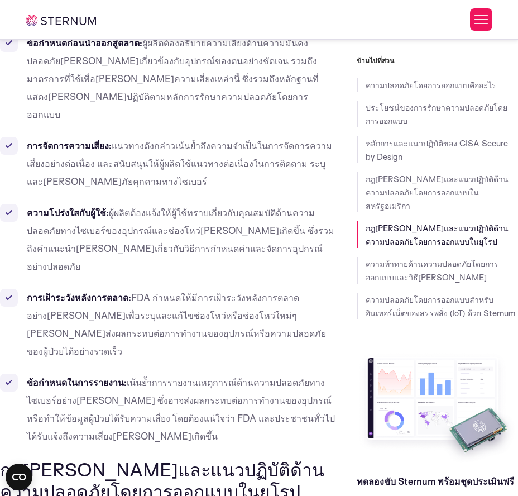
scroll to position [5233, 0]
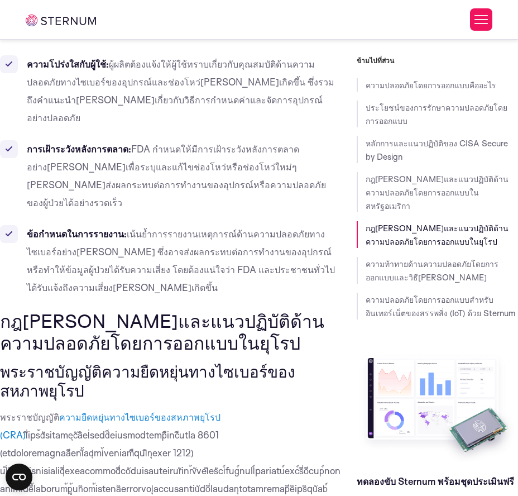
drag, startPoint x: 135, startPoint y: 171, endPoint x: 22, endPoint y: 129, distance: 120.3
drag, startPoint x: 264, startPoint y: 213, endPoint x: 15, endPoint y: 201, distance: 249.3
drag, startPoint x: 233, startPoint y: 286, endPoint x: 25, endPoint y: 246, distance: 212.6
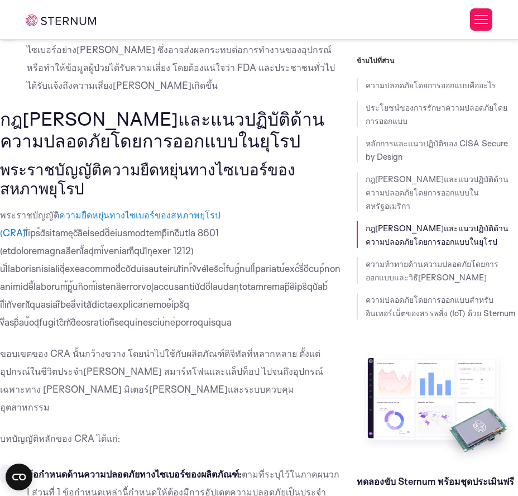
scroll to position [5457, 0]
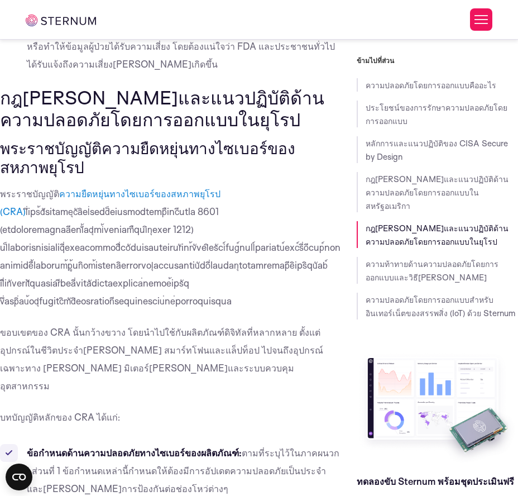
drag, startPoint x: 193, startPoint y: 121, endPoint x: 25, endPoint y: 79, distance: 173.2
drag, startPoint x: 88, startPoint y: 196, endPoint x: -20, endPoint y: 154, distance: 116.3
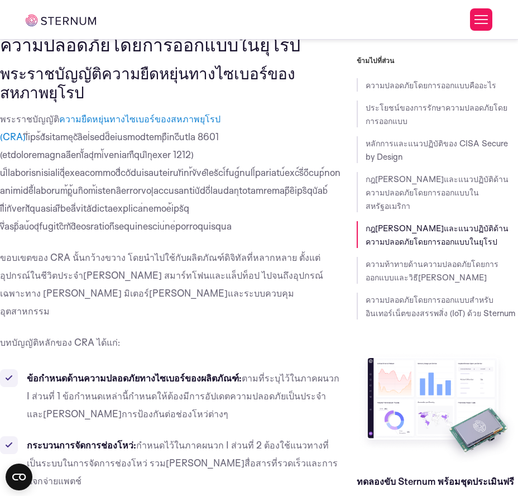
drag, startPoint x: 233, startPoint y: 208, endPoint x: -7, endPoint y: 146, distance: 247.8
drag, startPoint x: 300, startPoint y: 259, endPoint x: 22, endPoint y: 237, distance: 279.4
drag, startPoint x: 160, startPoint y: 327, endPoint x: 25, endPoint y: 281, distance: 142.0
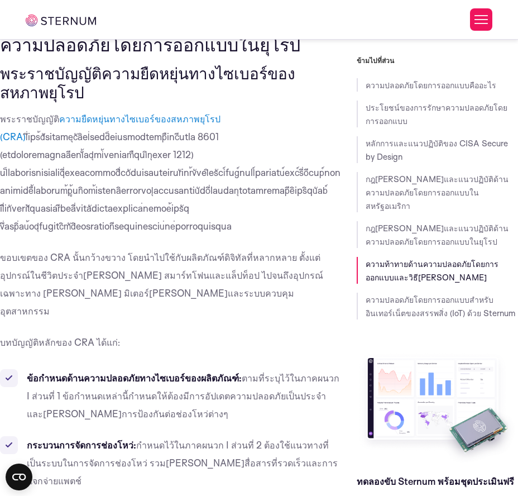
scroll to position [5755, 0]
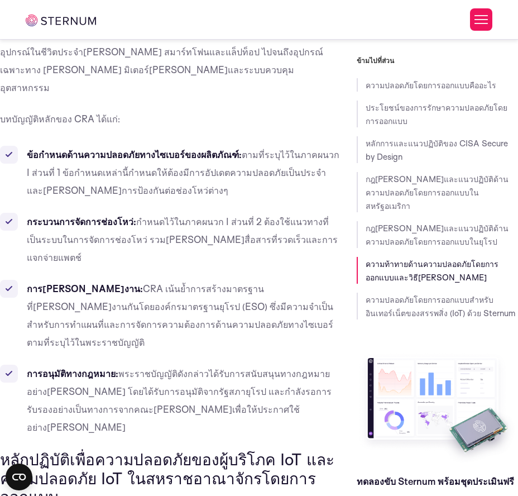
drag, startPoint x: 84, startPoint y: 170, endPoint x: 16, endPoint y: 130, distance: 78.8
drag, startPoint x: 318, startPoint y: 217, endPoint x: 26, endPoint y: 206, distance: 292.2
drag, startPoint x: 242, startPoint y: 269, endPoint x: -30, endPoint y: 245, distance: 273.0
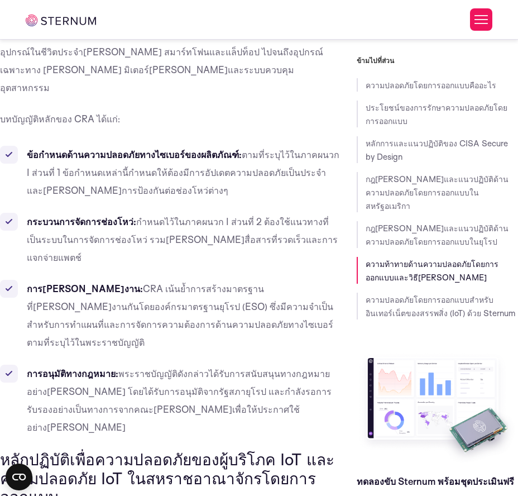
drag, startPoint x: 188, startPoint y: 359, endPoint x: -19, endPoint y: 318, distance: 211.2
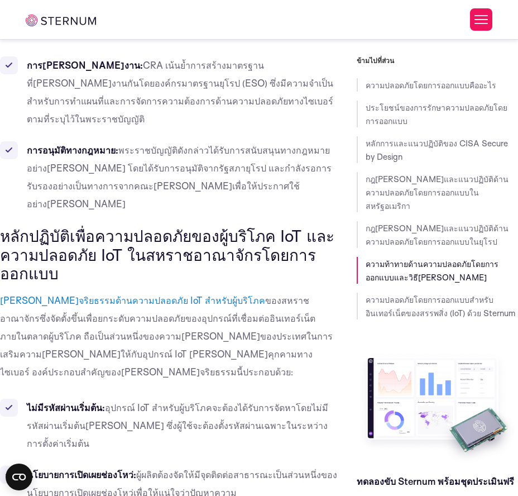
drag, startPoint x: 78, startPoint y: 175, endPoint x: -8, endPoint y: 142, distance: 92.8
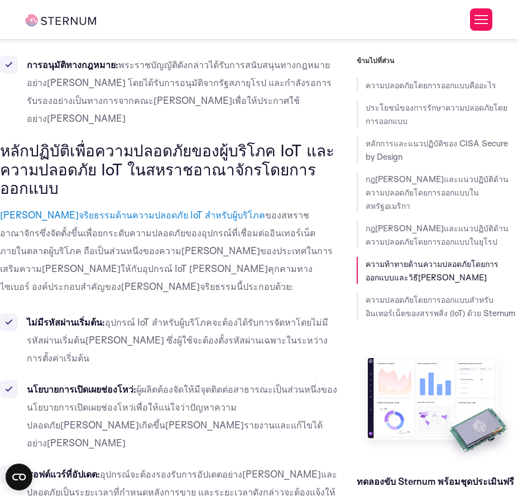
scroll to position [6053, 0]
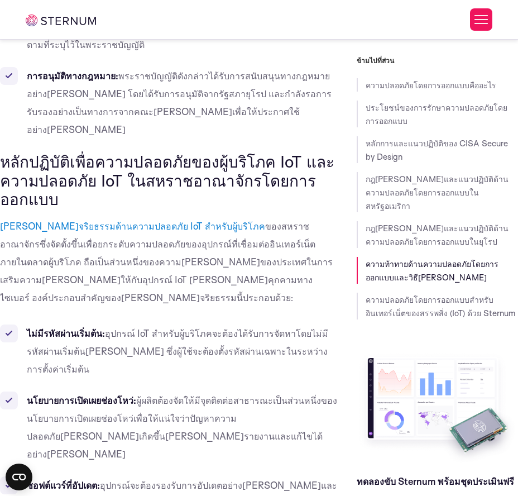
drag, startPoint x: 262, startPoint y: 132, endPoint x: -22, endPoint y: 122, distance: 284.4
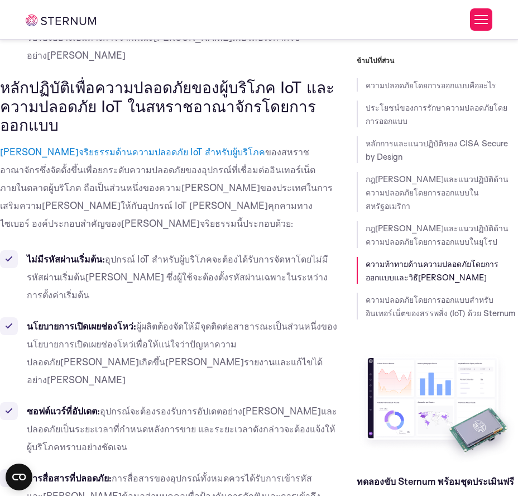
drag, startPoint x: 92, startPoint y: 224, endPoint x: -3, endPoint y: 88, distance: 165.7
drag, startPoint x: 66, startPoint y: 255, endPoint x: -22, endPoint y: 254, distance: 88.2
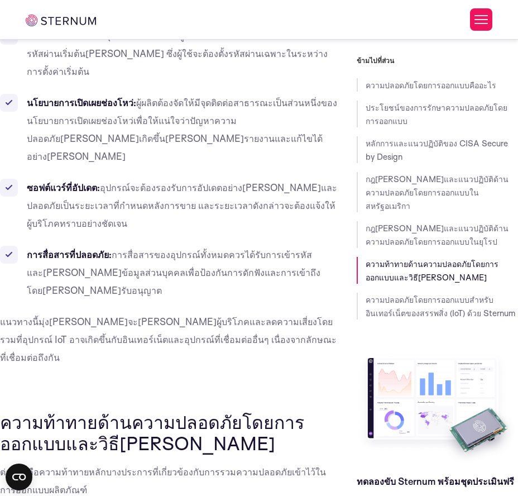
scroll to position [6276, 0]
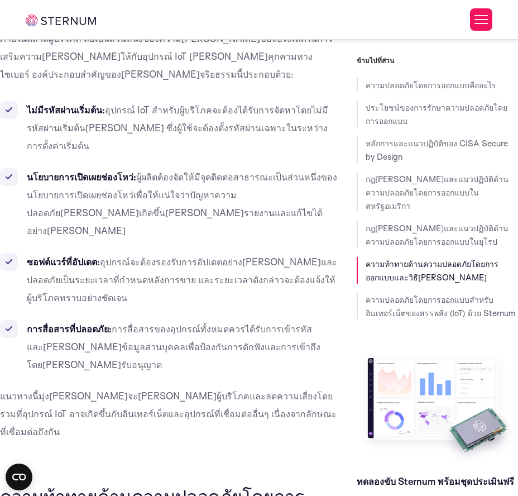
drag, startPoint x: 45, startPoint y: 180, endPoint x: 18, endPoint y: 137, distance: 51.0
drag, startPoint x: 40, startPoint y: 210, endPoint x: 127, endPoint y: 235, distance: 90.0
drag, startPoint x: 134, startPoint y: 308, endPoint x: 27, endPoint y: 270, distance: 113.0
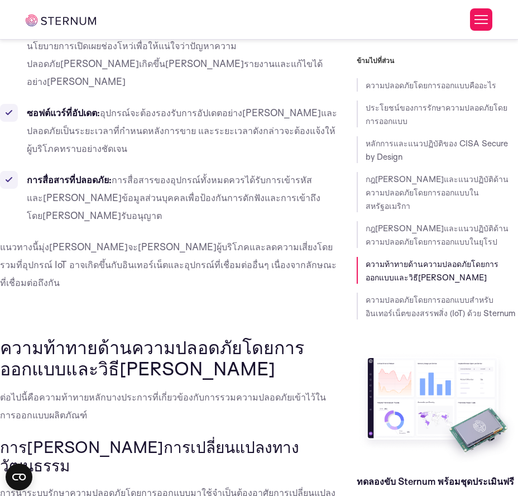
drag, startPoint x: 266, startPoint y: 192, endPoint x: -27, endPoint y: 190, distance: 293.7
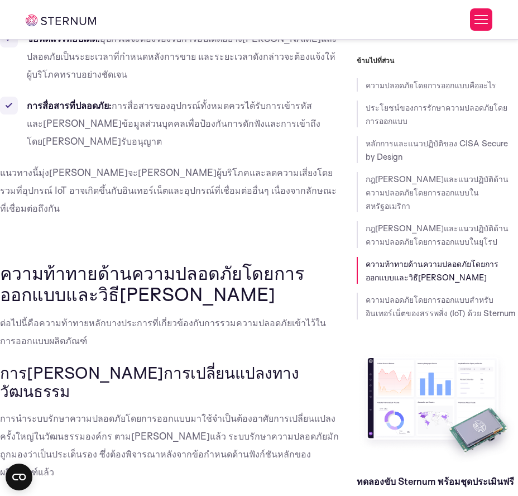
drag, startPoint x: 95, startPoint y: 284, endPoint x: -14, endPoint y: 123, distance: 193.7
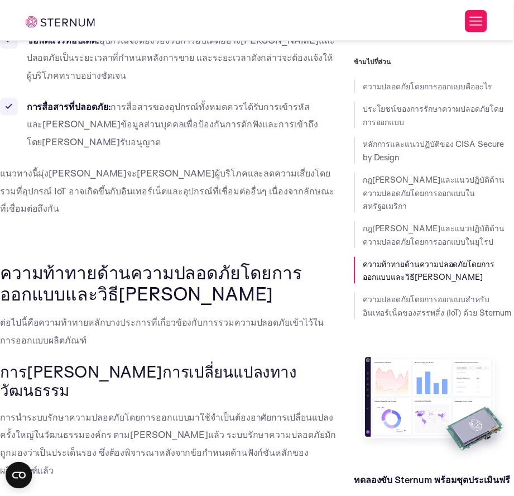
scroll to position [6535, 0]
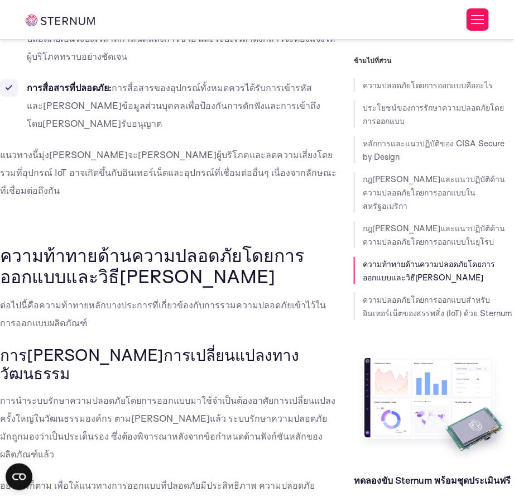
drag, startPoint x: 98, startPoint y: 273, endPoint x: 106, endPoint y: 288, distance: 16.2
drag, startPoint x: 94, startPoint y: 293, endPoint x: 90, endPoint y: 288, distance: 6.4
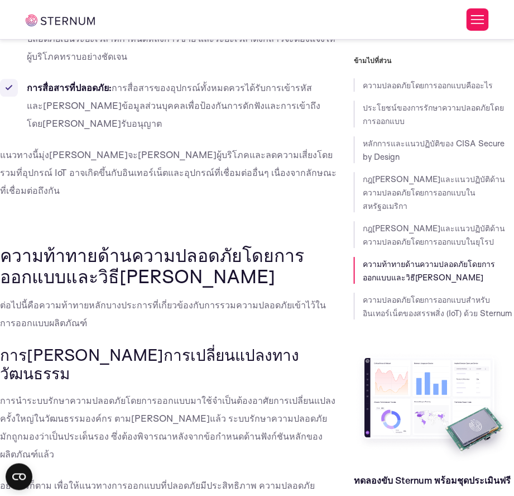
drag, startPoint x: 92, startPoint y: 287, endPoint x: 87, endPoint y: 278, distance: 10.0
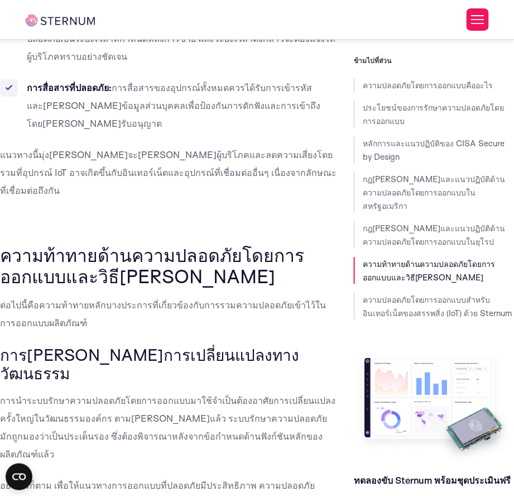
drag, startPoint x: 93, startPoint y: 294, endPoint x: 96, endPoint y: 288, distance: 6.2
drag, startPoint x: 96, startPoint y: 288, endPoint x: -2, endPoint y: 145, distance: 173.0
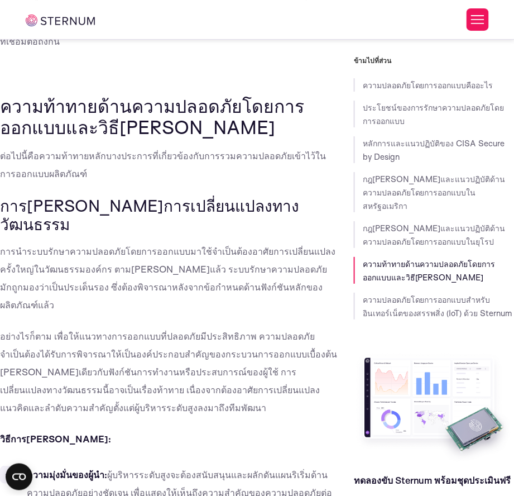
drag, startPoint x: 60, startPoint y: 166, endPoint x: -35, endPoint y: 170, distance: 95.6
drag, startPoint x: 142, startPoint y: 218, endPoint x: 29, endPoint y: 197, distance: 114.8
drag, startPoint x: 83, startPoint y: 236, endPoint x: 92, endPoint y: 235, distance: 9.6
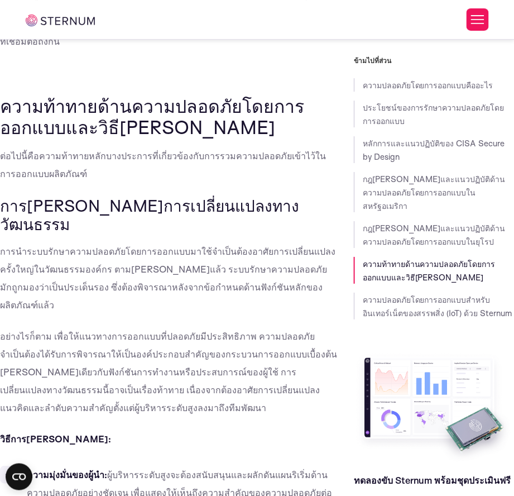
drag, startPoint x: 157, startPoint y: 222, endPoint x: 25, endPoint y: 205, distance: 133.3
drag, startPoint x: 69, startPoint y: 287, endPoint x: 25, endPoint y: 248, distance: 58.6
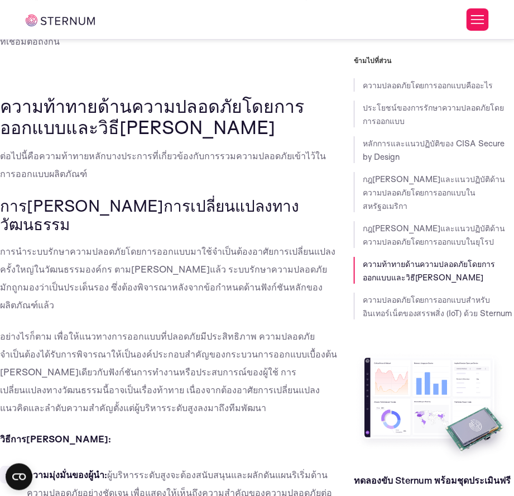
drag, startPoint x: 106, startPoint y: 359, endPoint x: 28, endPoint y: 313, distance: 90.9
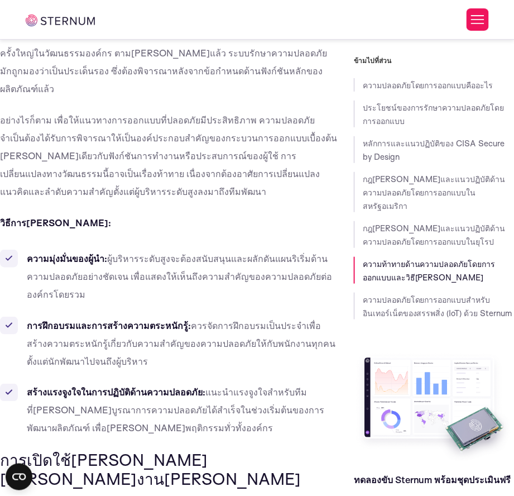
scroll to position [6907, 0]
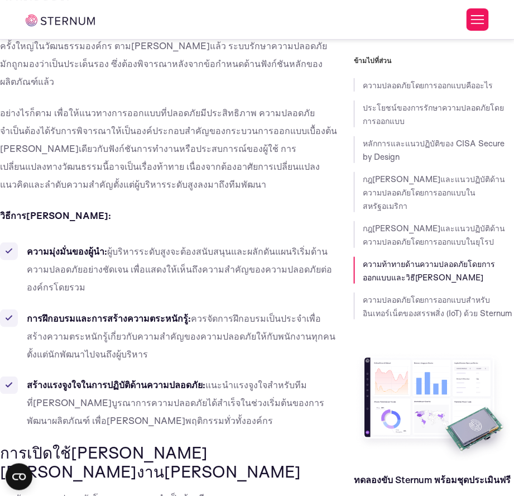
drag, startPoint x: 329, startPoint y: 164, endPoint x: -6, endPoint y: 157, distance: 334.5
drag, startPoint x: 318, startPoint y: 278, endPoint x: -1, endPoint y: 259, distance: 319.4
drag, startPoint x: 27, startPoint y: 219, endPoint x: 8, endPoint y: 200, distance: 27.2
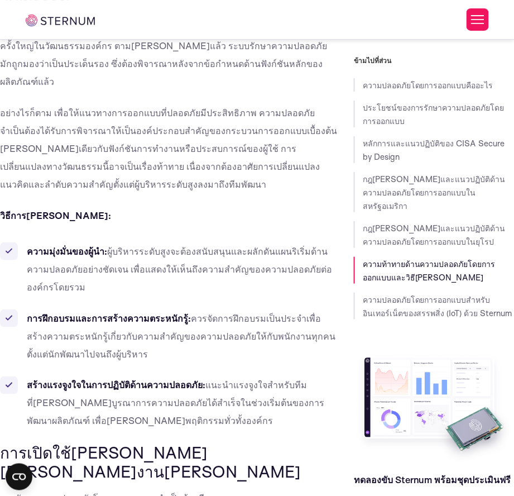
drag, startPoint x: 1, startPoint y: 188, endPoint x: 315, endPoint y: 271, distance: 325.2
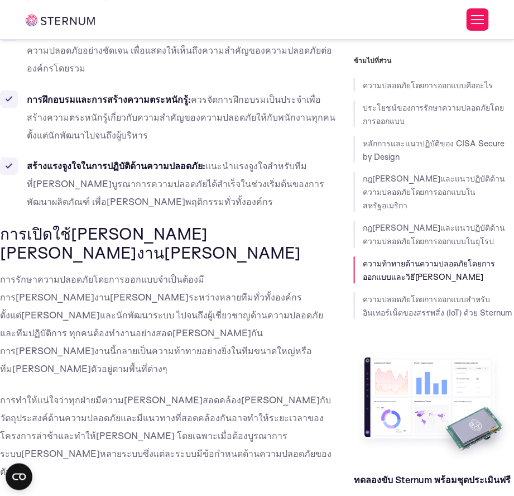
scroll to position [7131, 0]
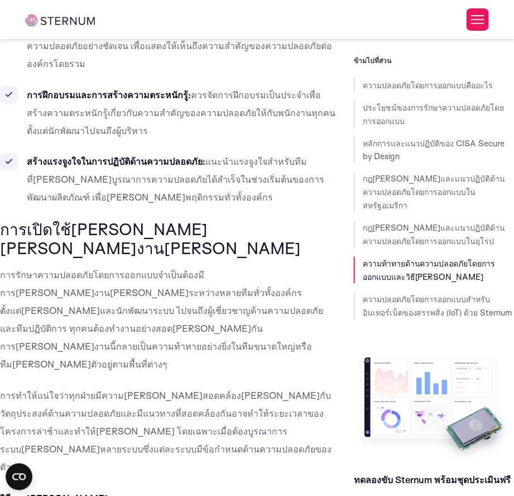
drag, startPoint x: 54, startPoint y: 86, endPoint x: -13, endPoint y: 91, distance: 67.2
drag, startPoint x: 13, startPoint y: 85, endPoint x: -26, endPoint y: 85, distance: 39.1
drag, startPoint x: 253, startPoint y: 137, endPoint x: 29, endPoint y: 121, distance: 224.5
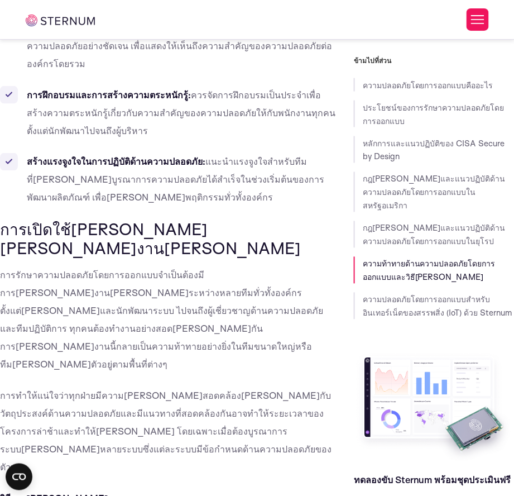
drag, startPoint x: 332, startPoint y: 189, endPoint x: 27, endPoint y: 164, distance: 305.9
drag, startPoint x: 251, startPoint y: 254, endPoint x: 27, endPoint y: 211, distance: 228.0
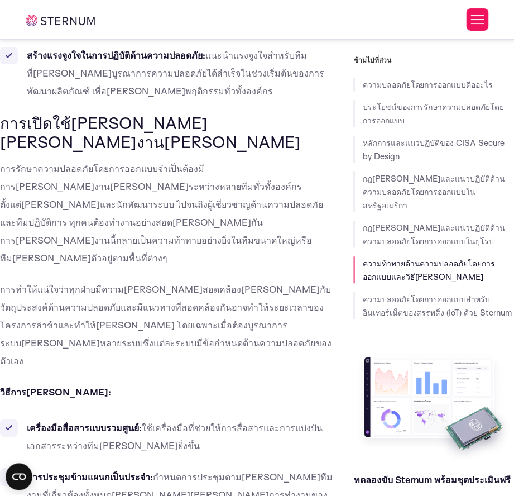
scroll to position [7279, 0]
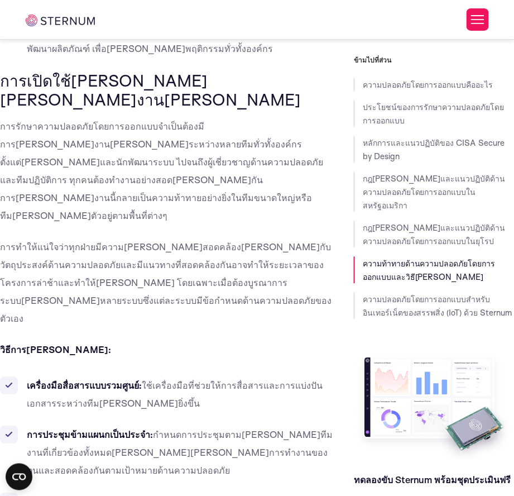
drag, startPoint x: 203, startPoint y: 130, endPoint x: -2, endPoint y: 134, distance: 205.0
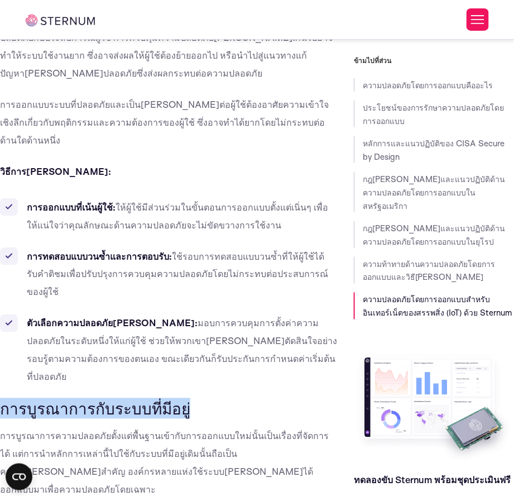
scroll to position [7726, 0]
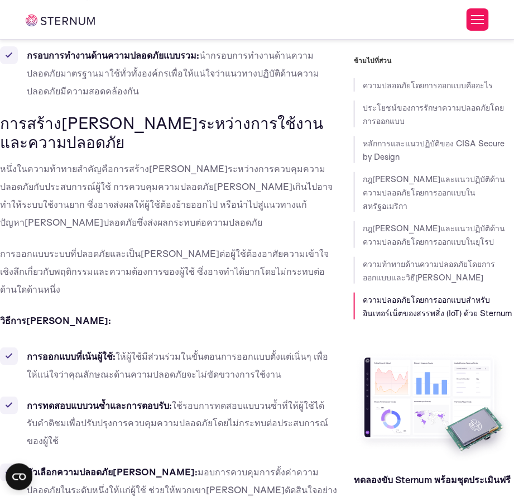
drag, startPoint x: 343, startPoint y: 108, endPoint x: -35, endPoint y: 71, distance: 379.2
drag, startPoint x: 81, startPoint y: 347, endPoint x: -3, endPoint y: 128, distance: 234.6
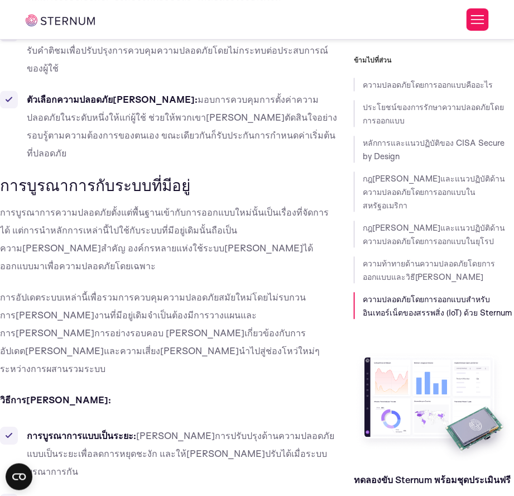
scroll to position [7949, 0]
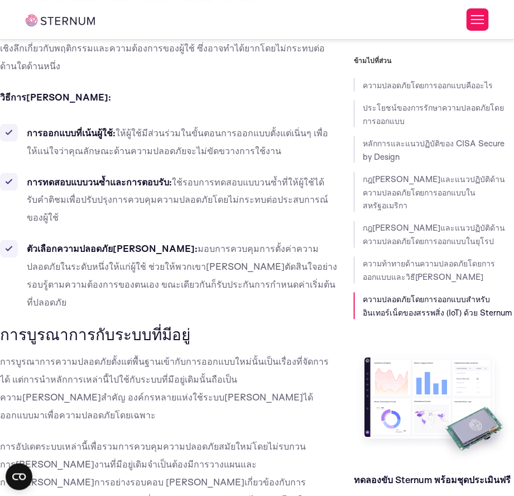
drag, startPoint x: 331, startPoint y: 192, endPoint x: 26, endPoint y: 144, distance: 309.2
drag, startPoint x: 204, startPoint y: 291, endPoint x: 28, endPoint y: 223, distance: 188.6
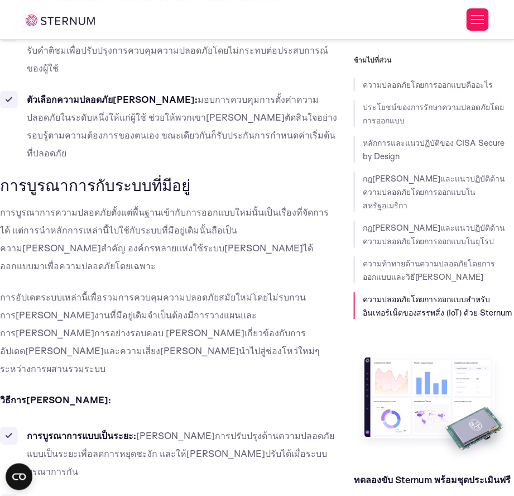
drag, startPoint x: 93, startPoint y: 224, endPoint x: 24, endPoint y: 171, distance: 87.1
drag, startPoint x: 233, startPoint y: 269, endPoint x: -32, endPoint y: 262, distance: 265.8
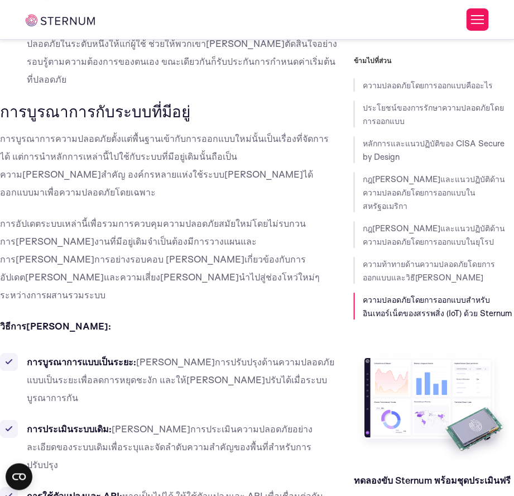
drag, startPoint x: 307, startPoint y: 290, endPoint x: 25, endPoint y: 233, distance: 287.7
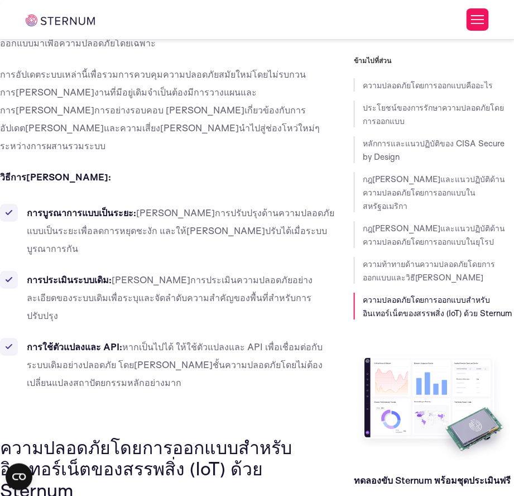
drag, startPoint x: 265, startPoint y: 204, endPoint x: 28, endPoint y: 166, distance: 239.8
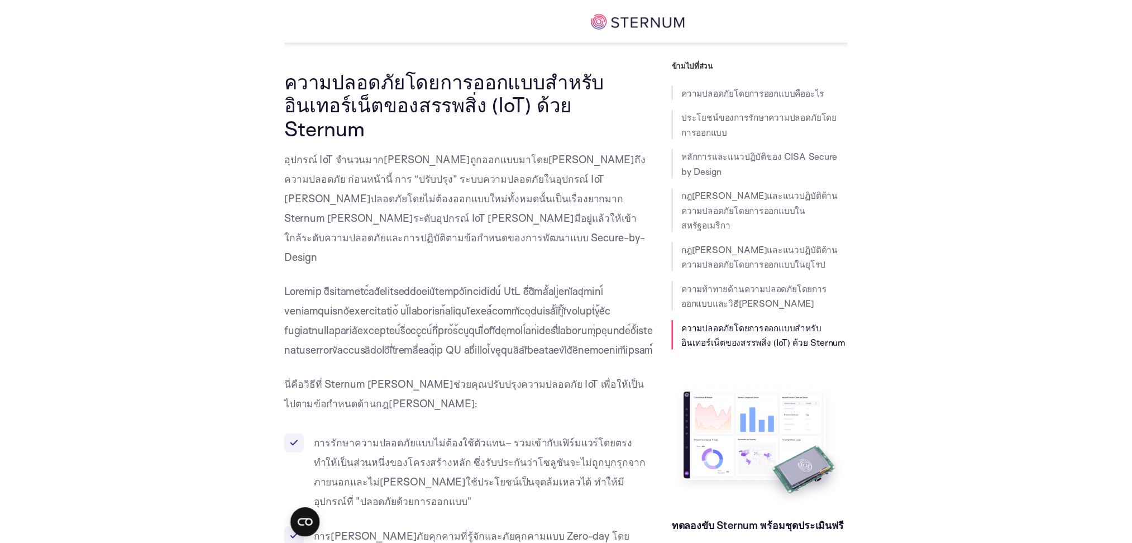
scroll to position [7723, 0]
